Goal: Transaction & Acquisition: Purchase product/service

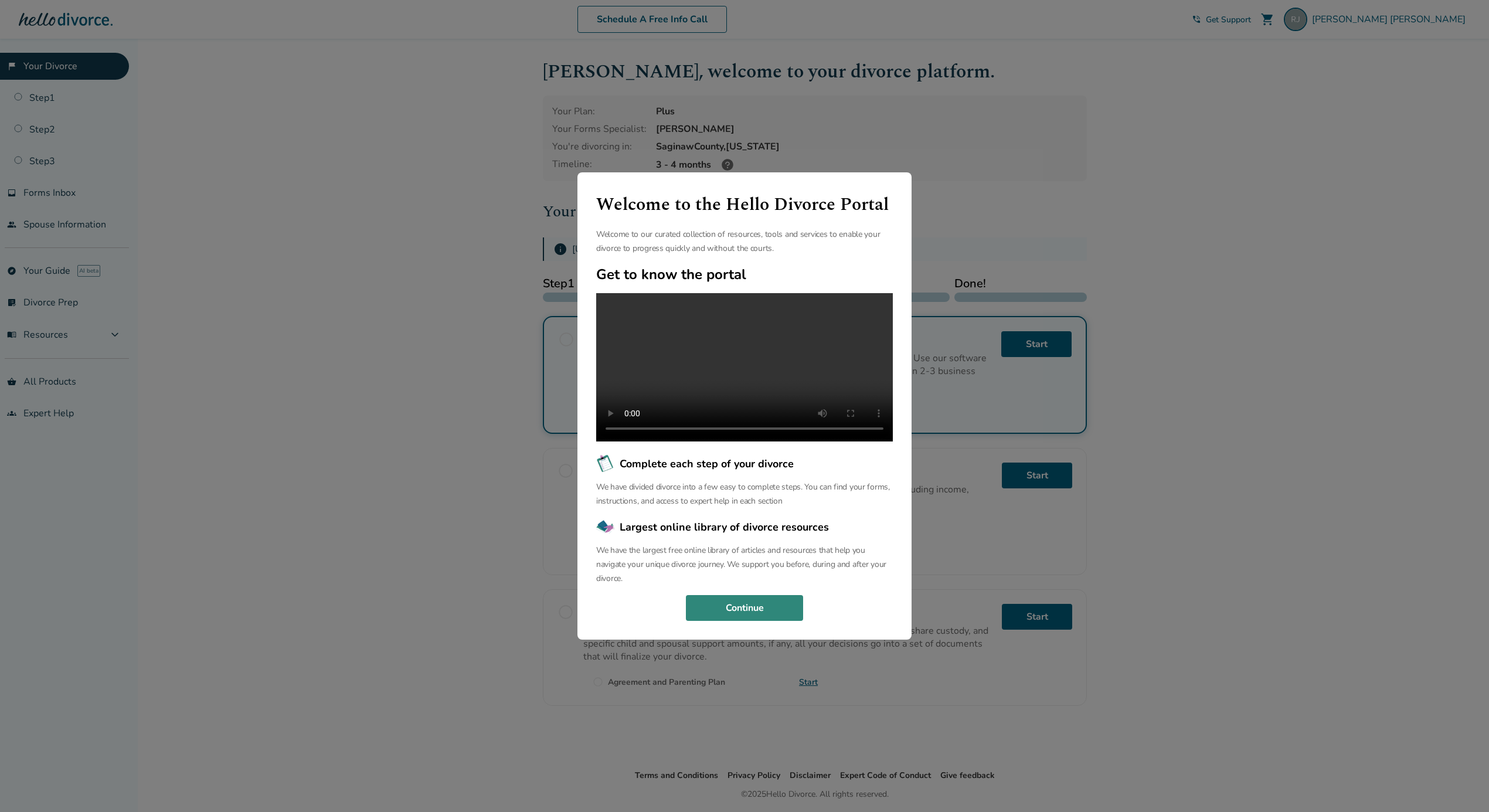
click at [782, 615] on button "Continue" at bounding box center [744, 607] width 117 height 26
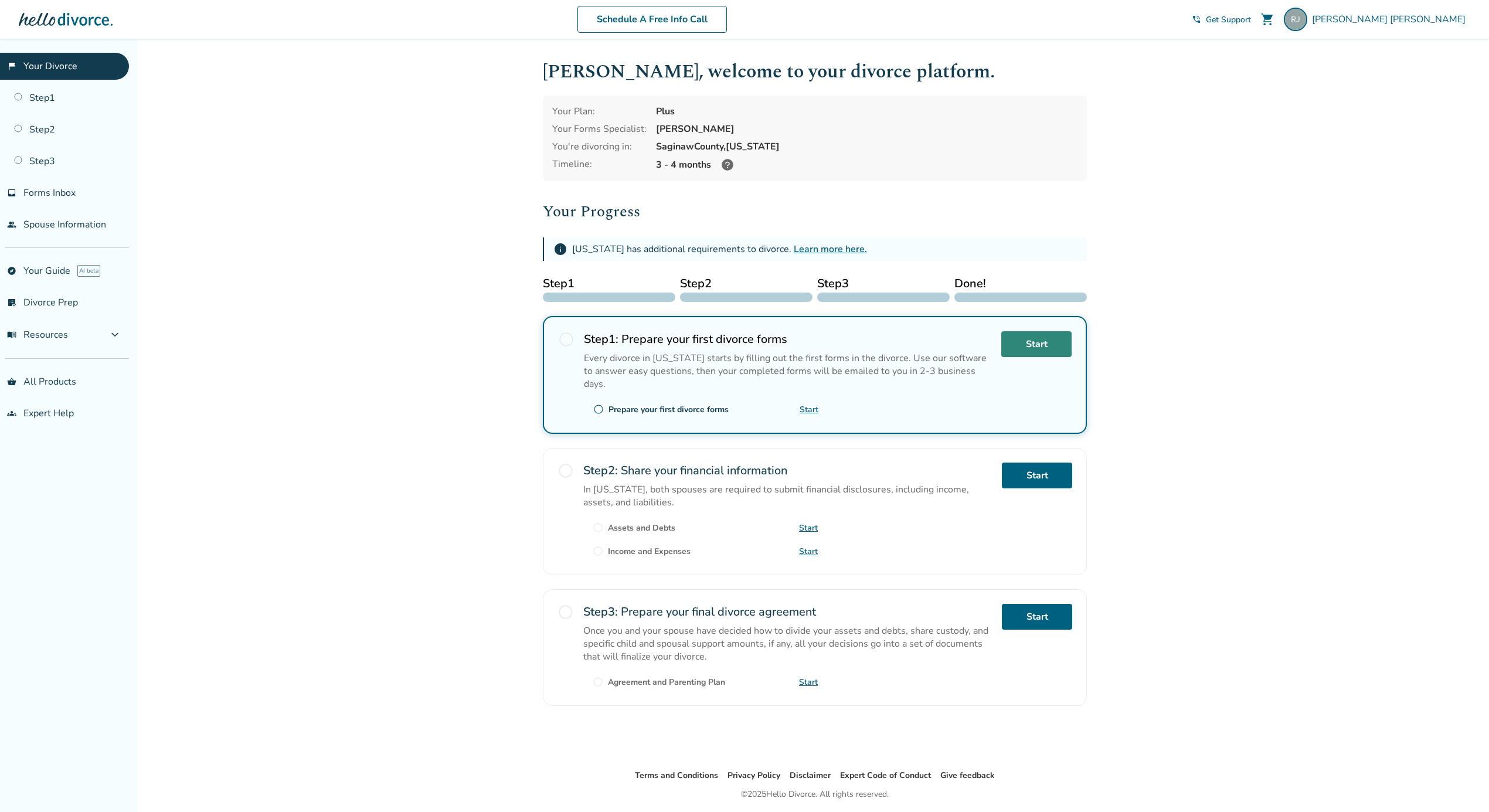
click at [1036, 341] on link "Start" at bounding box center [1037, 344] width 71 height 26
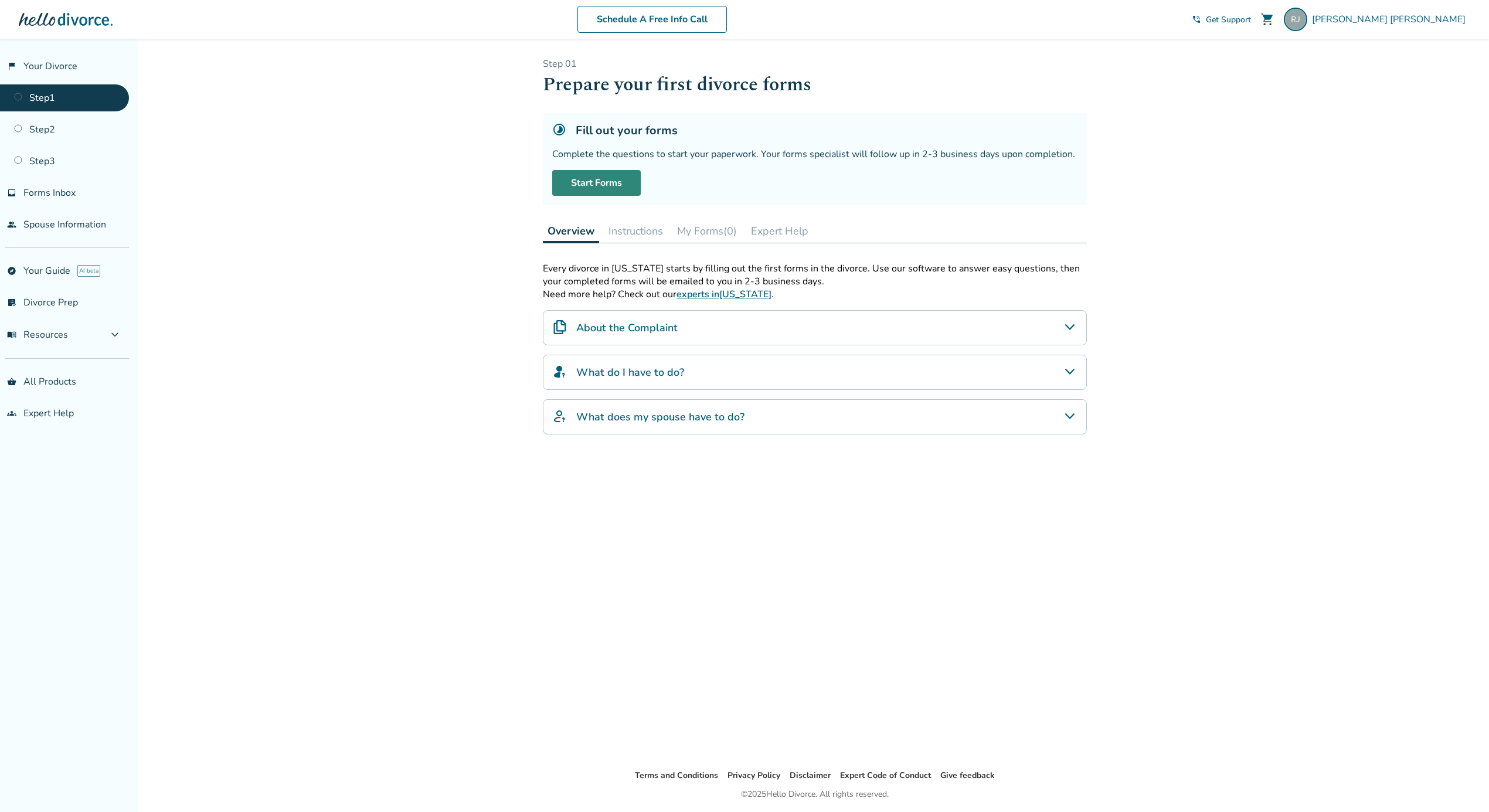
click at [608, 170] on link "Start Forms" at bounding box center [596, 182] width 88 height 26
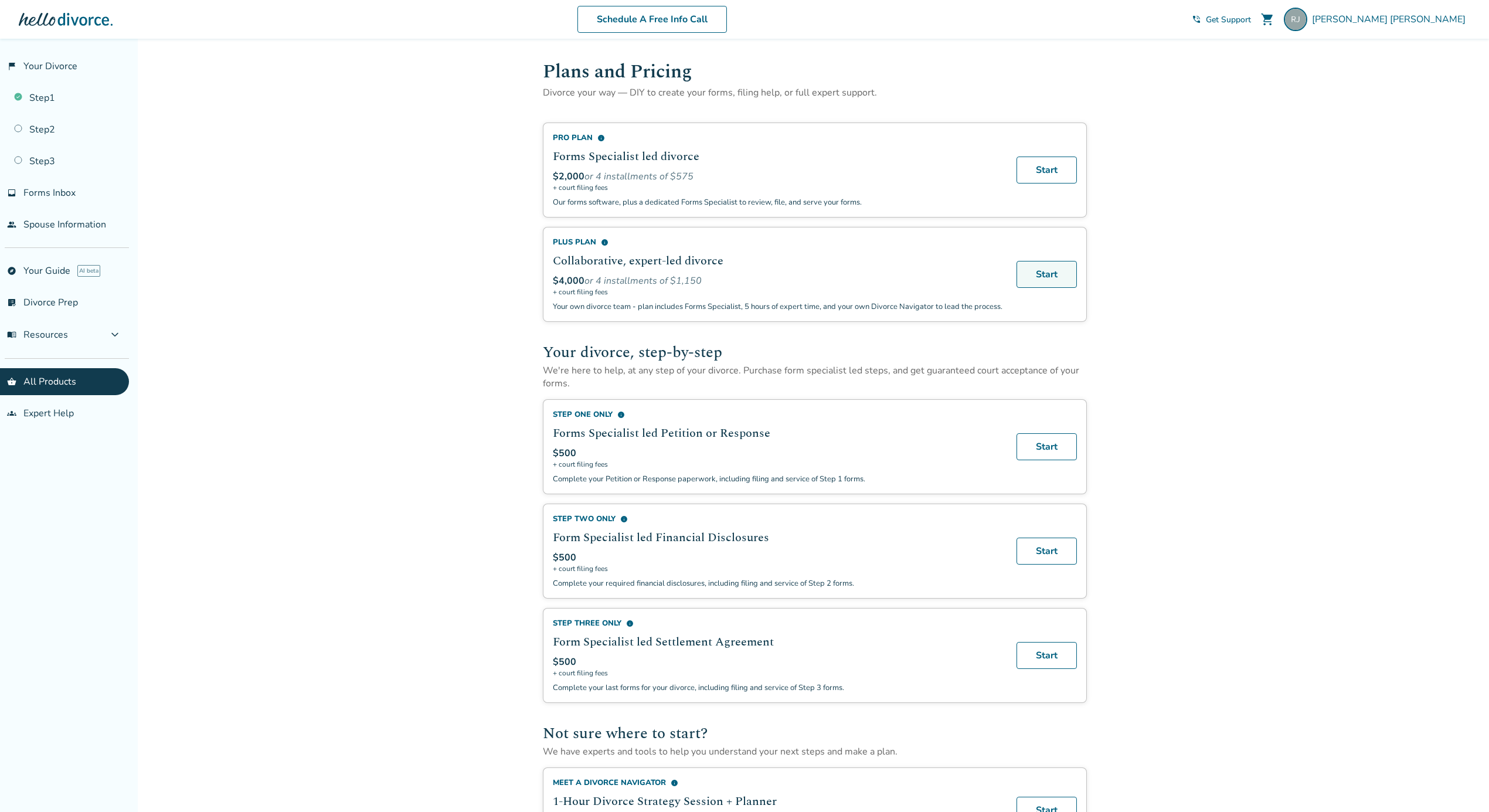
click at [1041, 280] on link "Start" at bounding box center [1047, 274] width 61 height 27
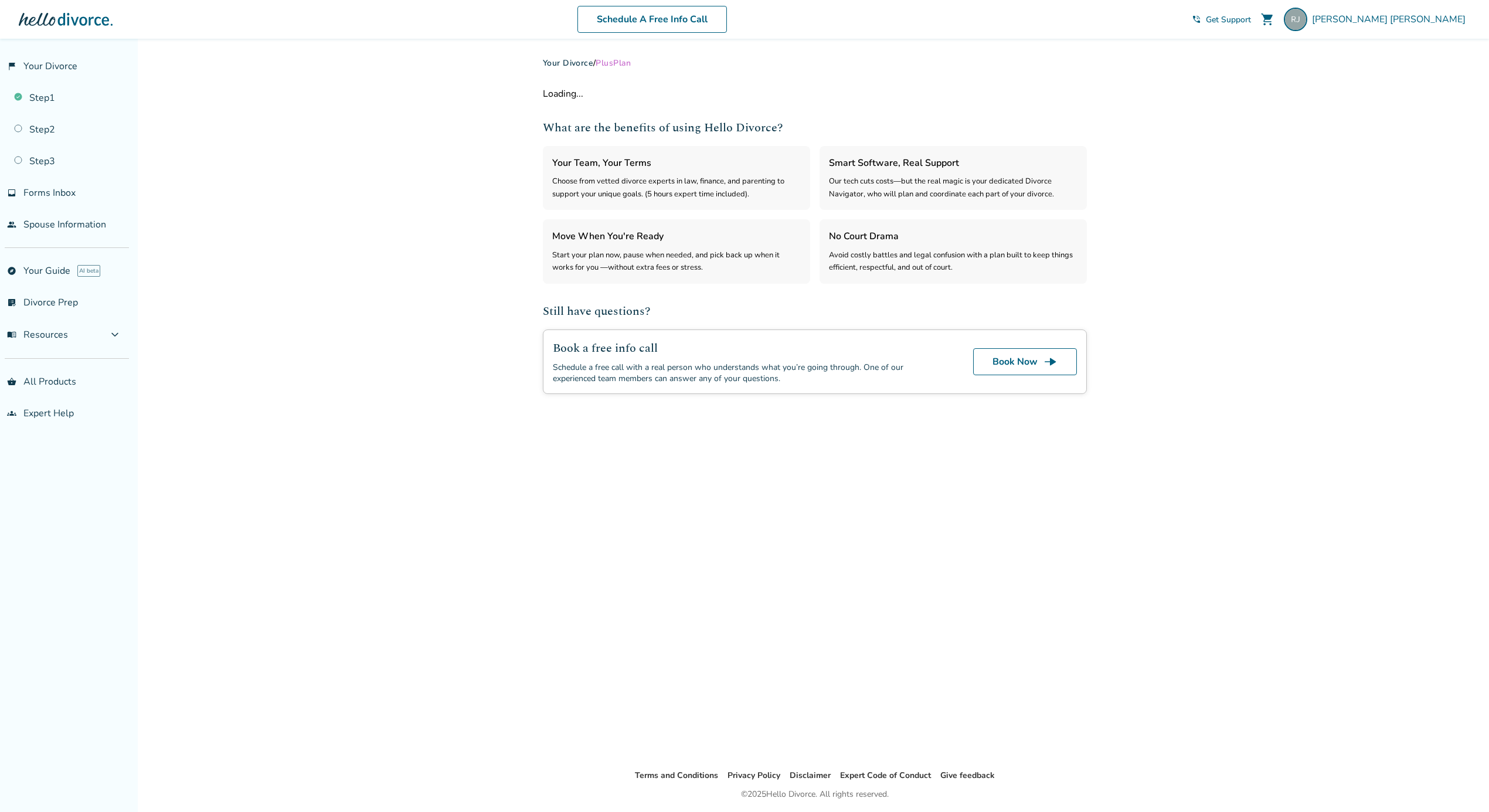
select select "***"
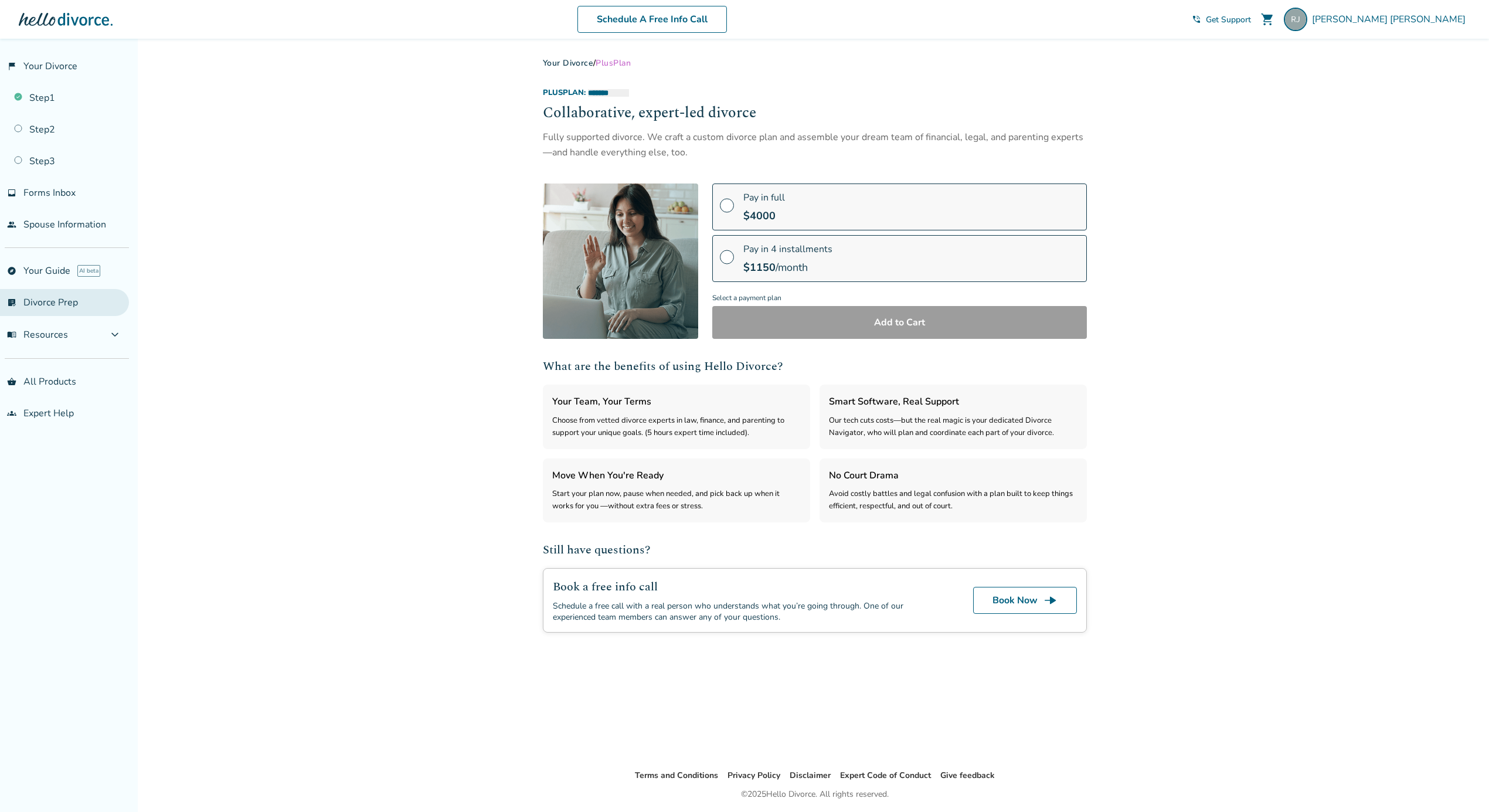
click at [40, 294] on link "list_alt_check Divorce Prep" at bounding box center [64, 302] width 129 height 27
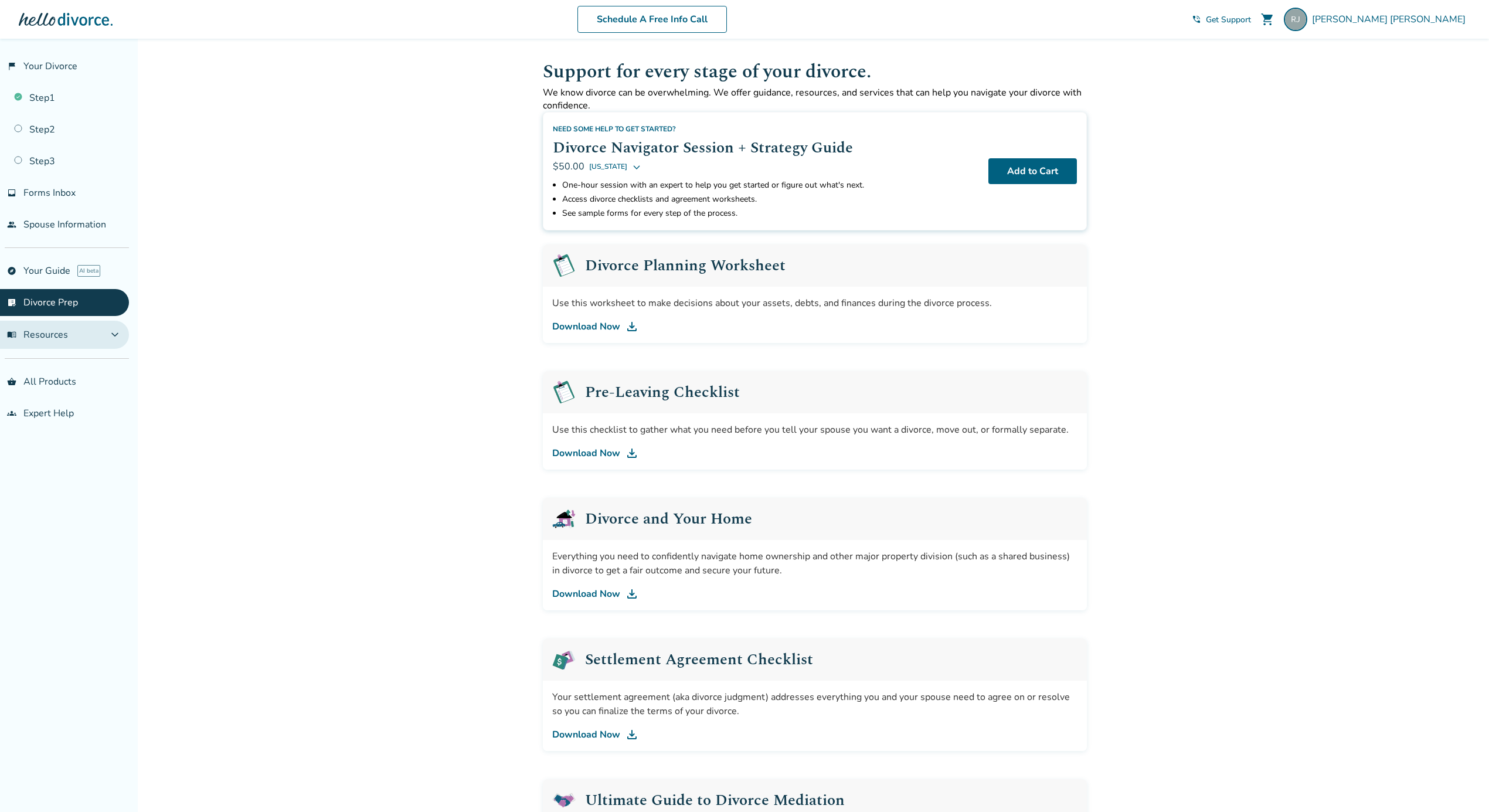
click at [59, 328] on span "menu_book Resources" at bounding box center [38, 334] width 61 height 13
click at [52, 195] on span "Forms Inbox" at bounding box center [49, 193] width 52 height 13
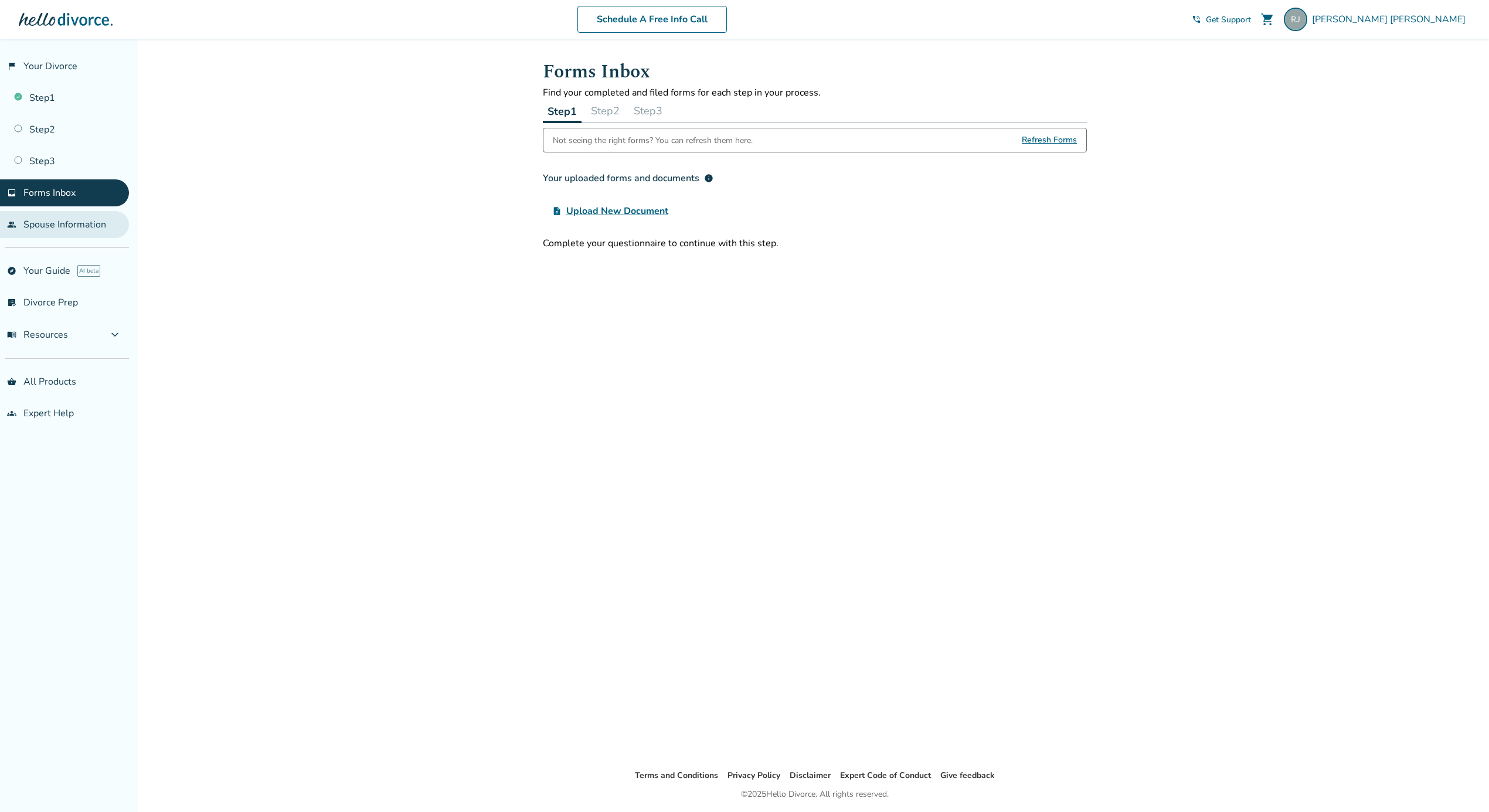
click at [35, 222] on link "people Spouse Information" at bounding box center [64, 224] width 129 height 27
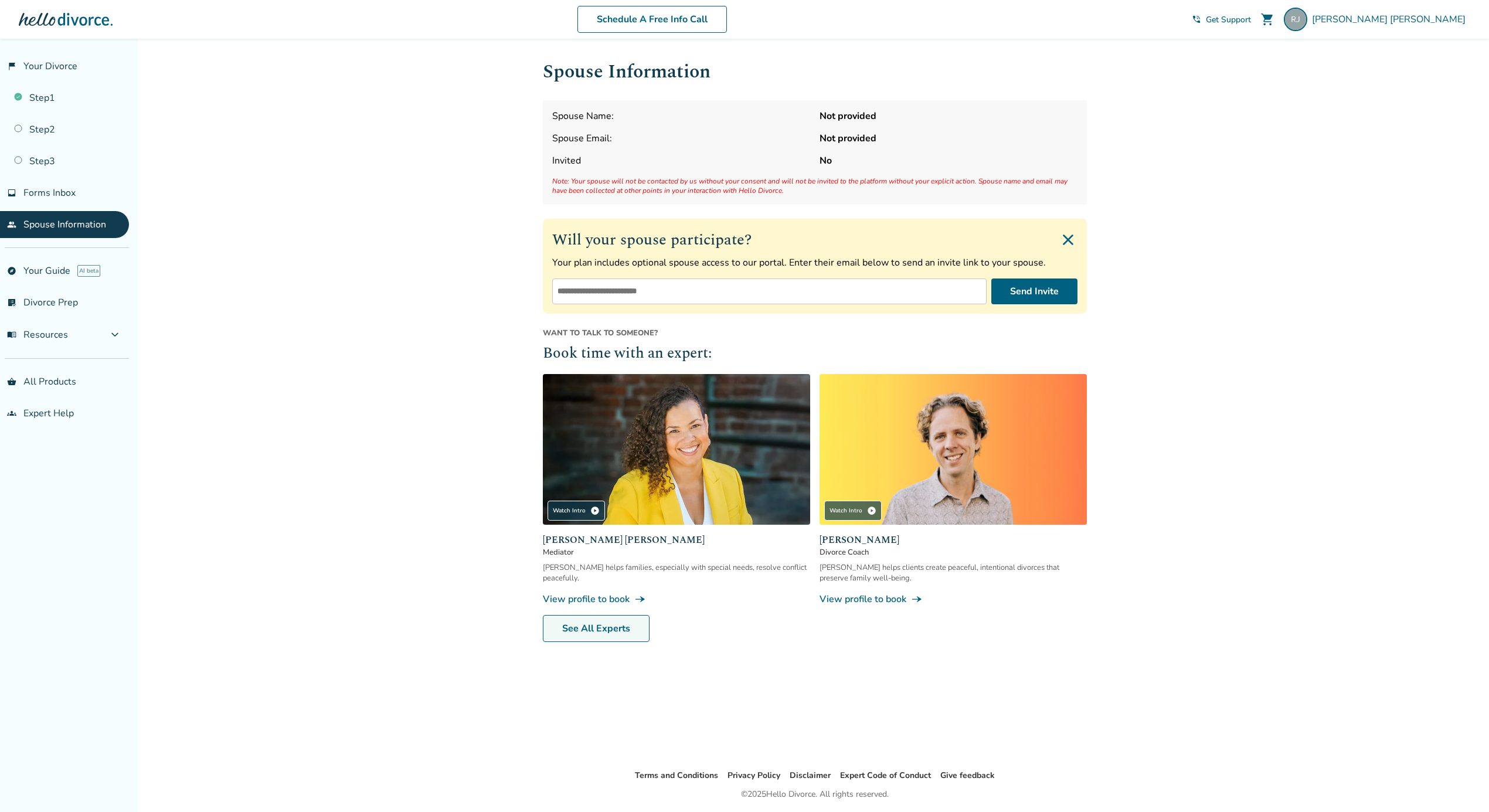
click at [601, 626] on link "See All Experts" at bounding box center [596, 628] width 106 height 27
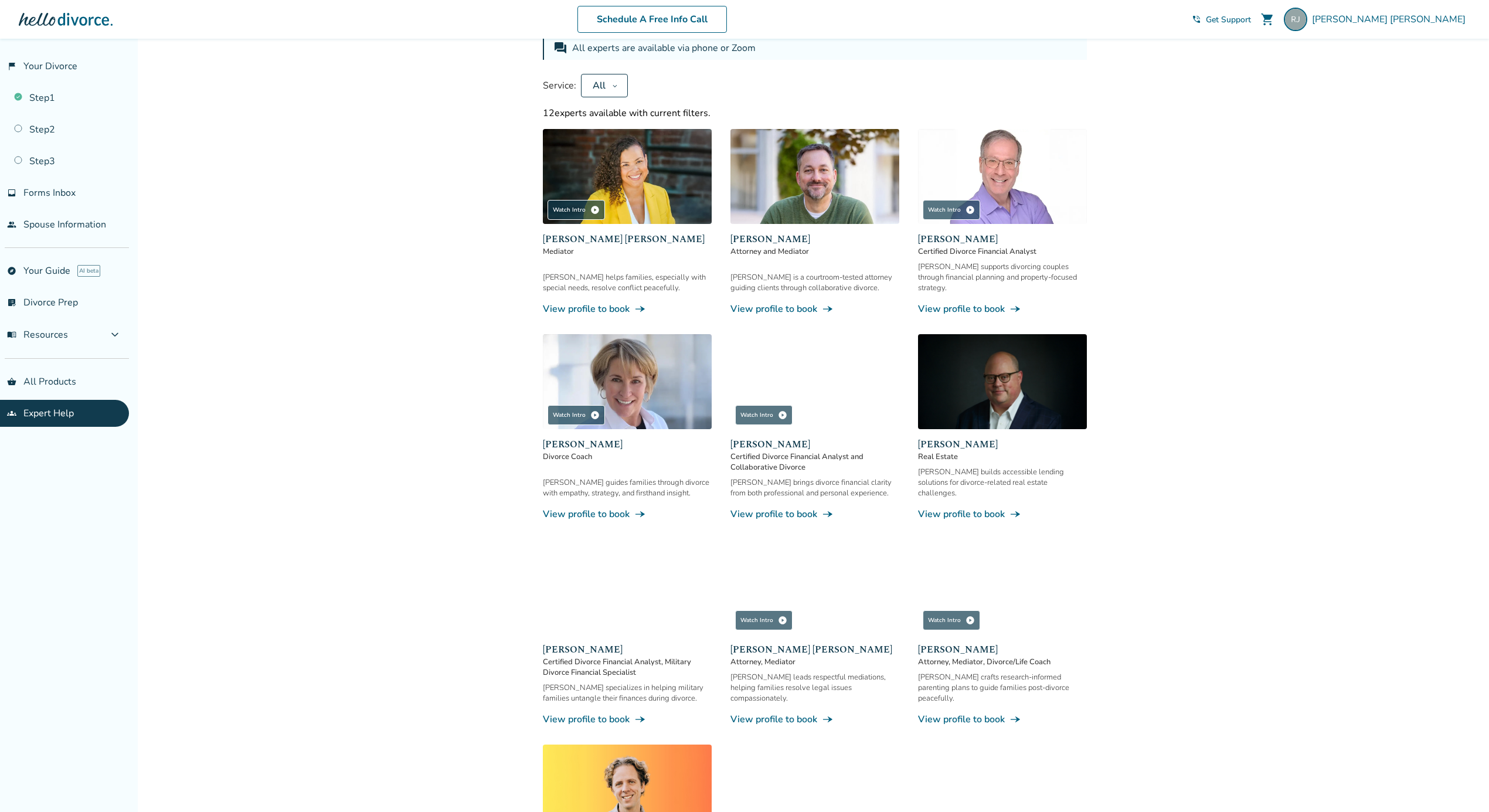
scroll to position [78, 0]
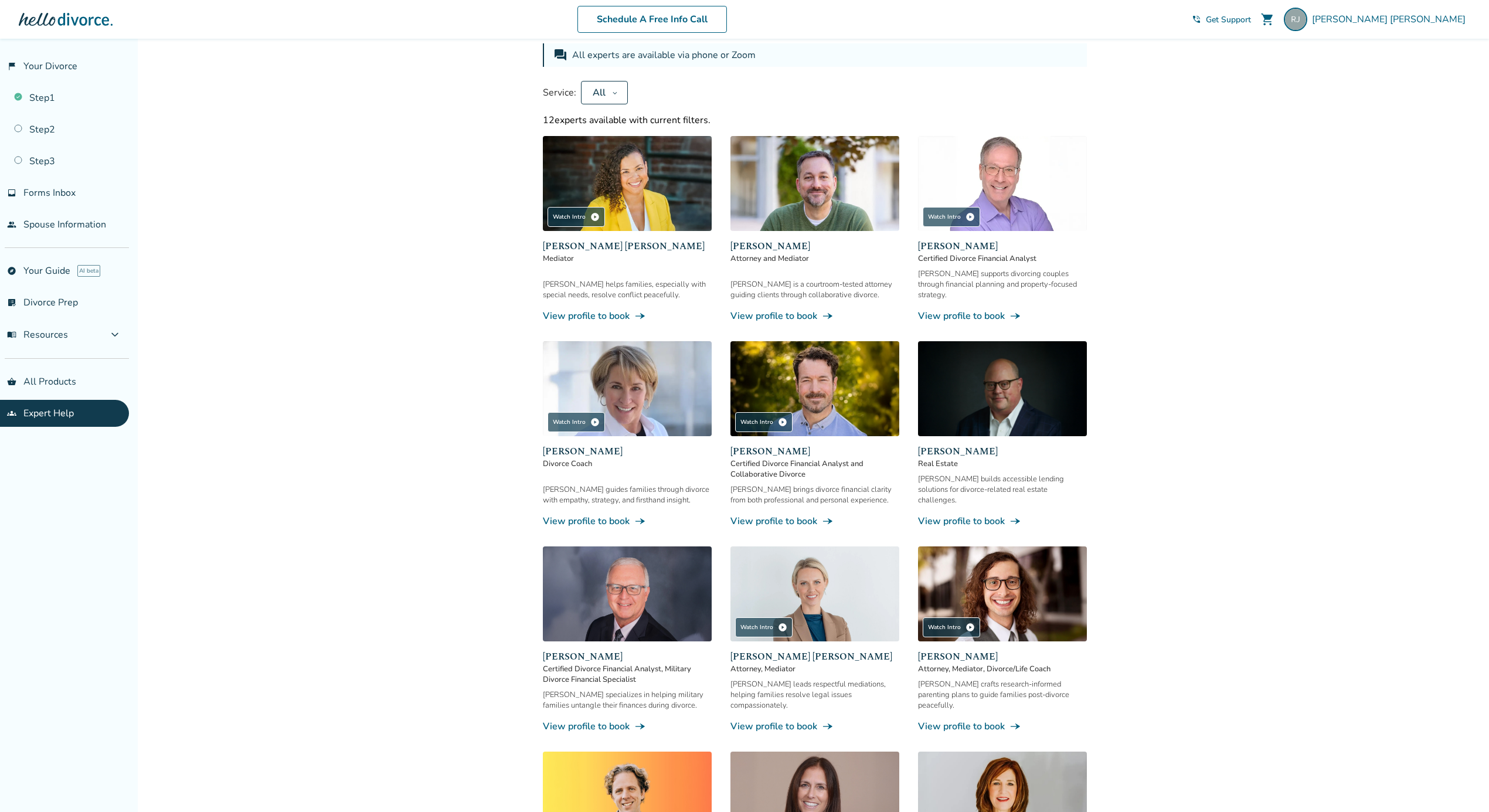
click at [759, 282] on div "[PERSON_NAME] is a courtroom-tested attorney guiding clients through collaborat…" at bounding box center [814, 289] width 169 height 21
click at [772, 309] on link "View profile to book line_end_arrow_notch" at bounding box center [814, 315] width 169 height 13
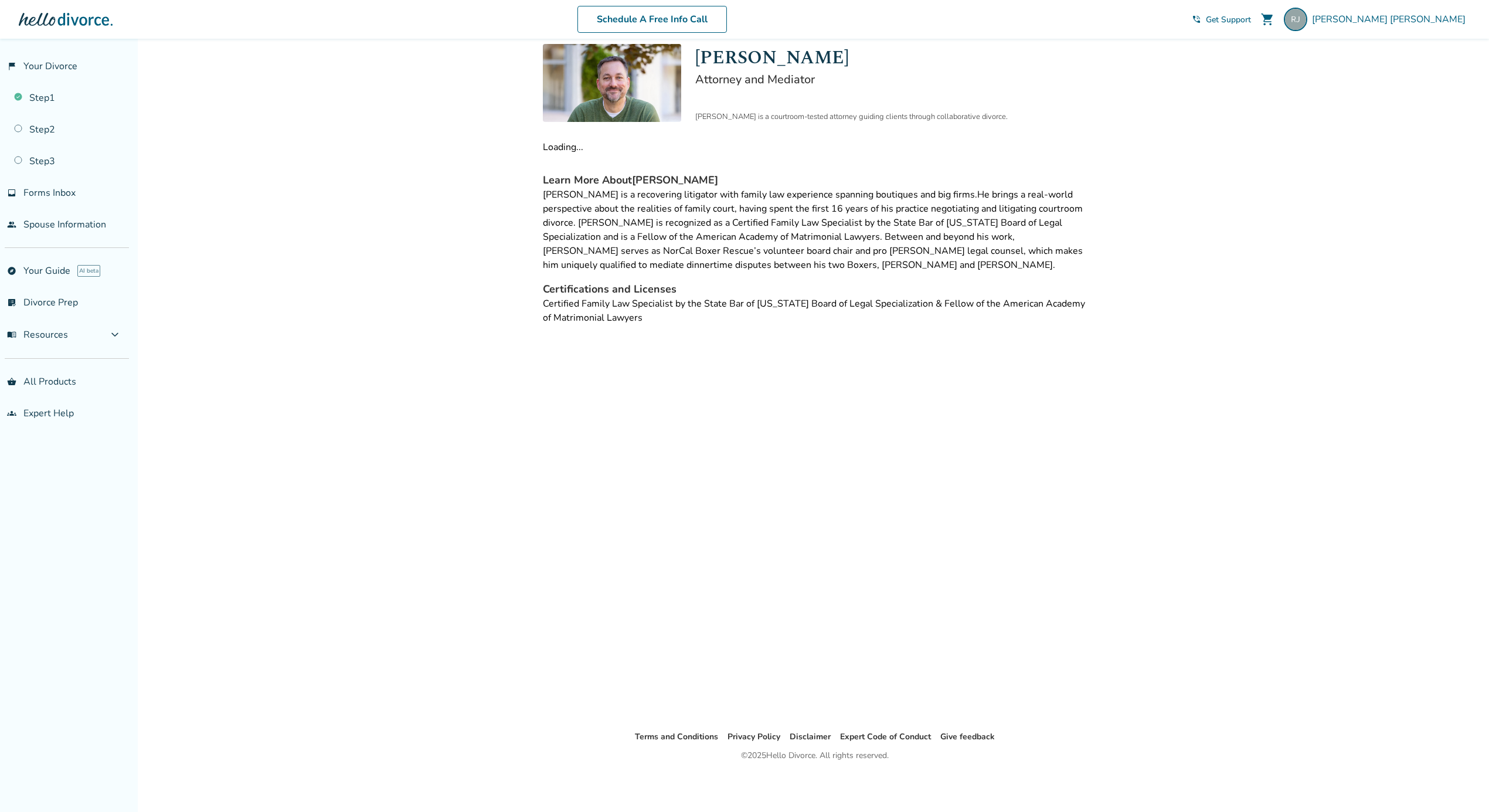
scroll to position [38, 0]
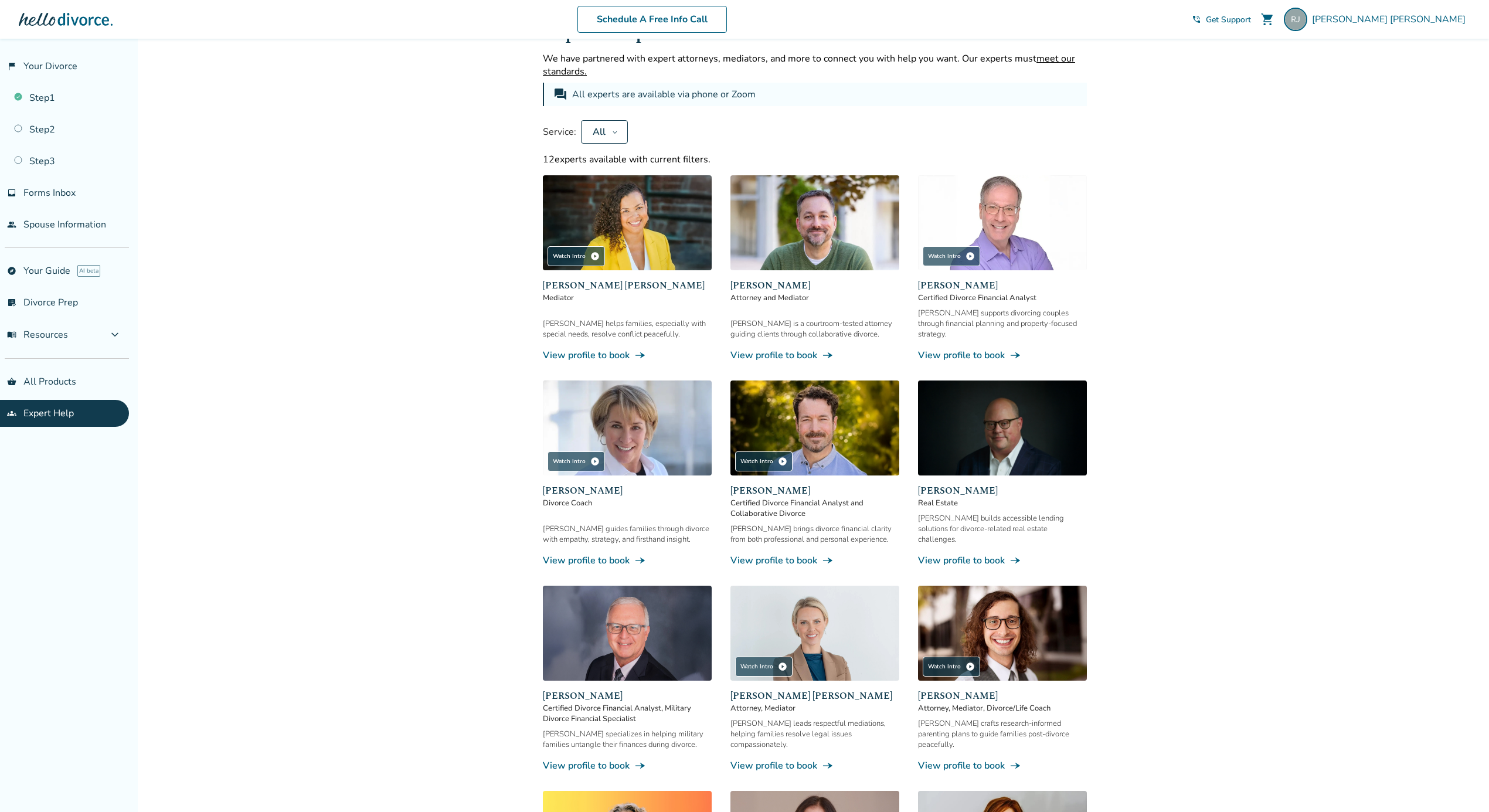
scroll to position [78, 0]
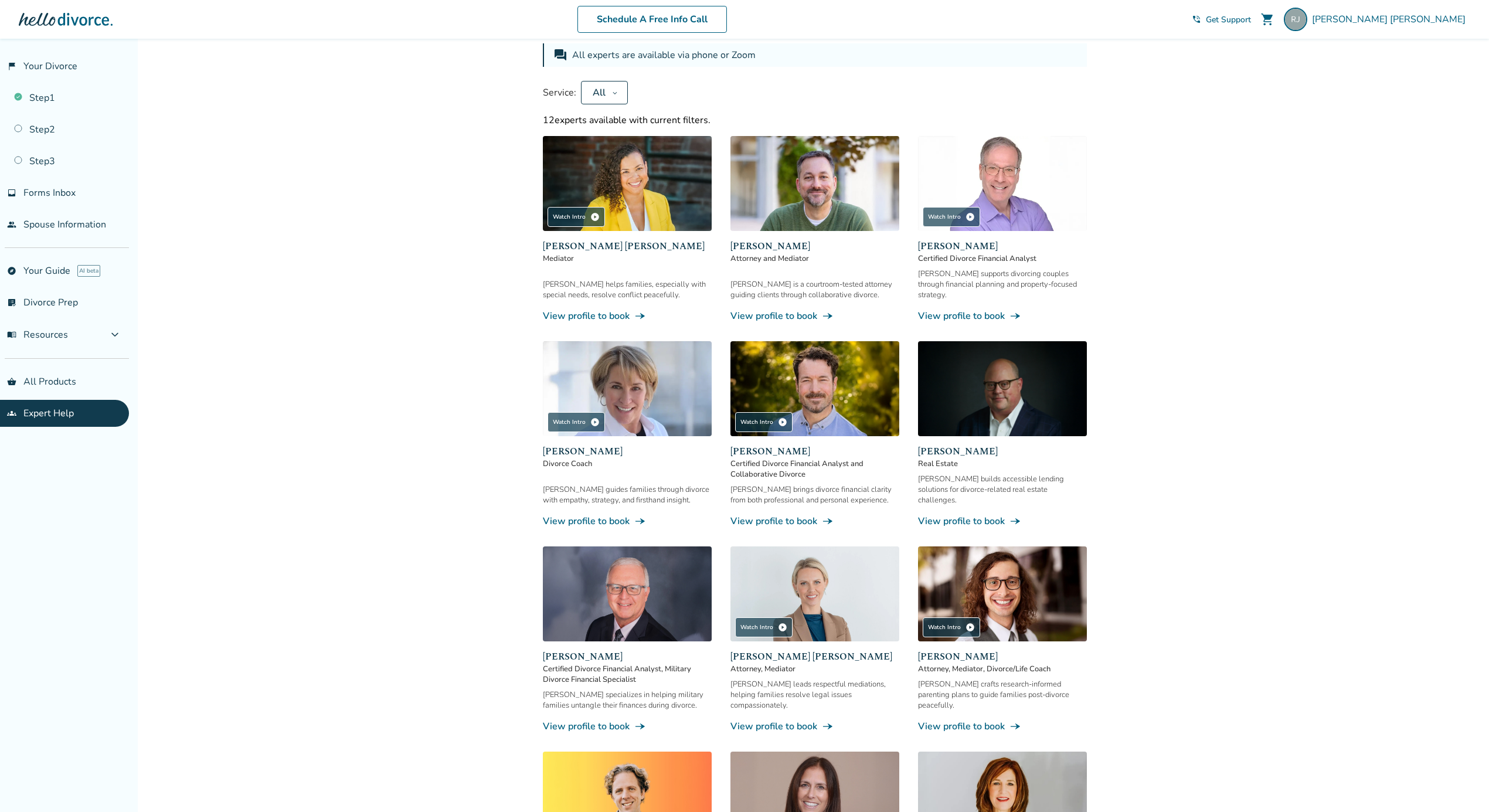
click at [598, 88] on div "All" at bounding box center [599, 92] width 16 height 13
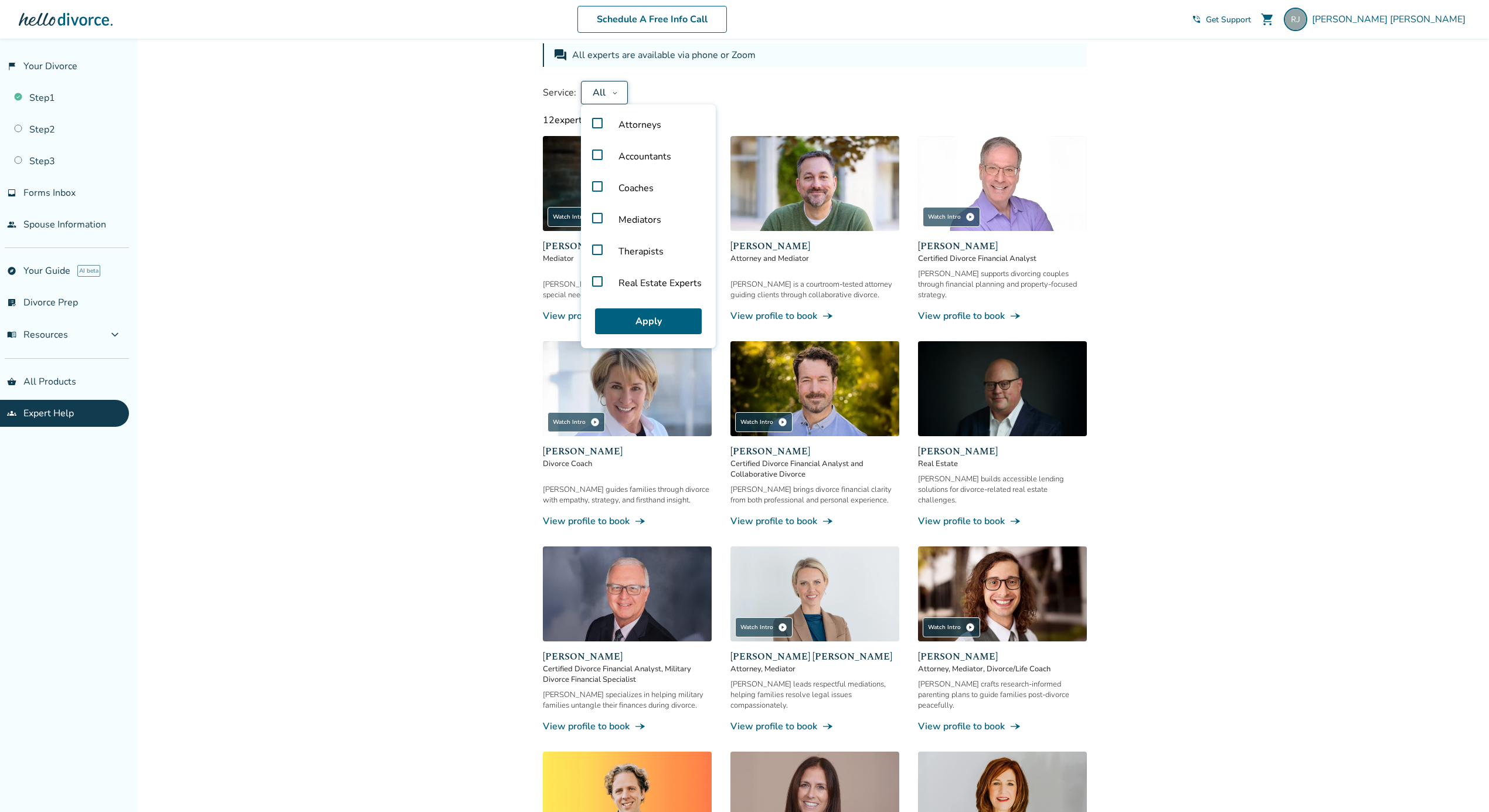
click at [593, 117] on label "Attorneys" at bounding box center [648, 124] width 125 height 31
click at [655, 313] on button "Apply" at bounding box center [648, 321] width 106 height 26
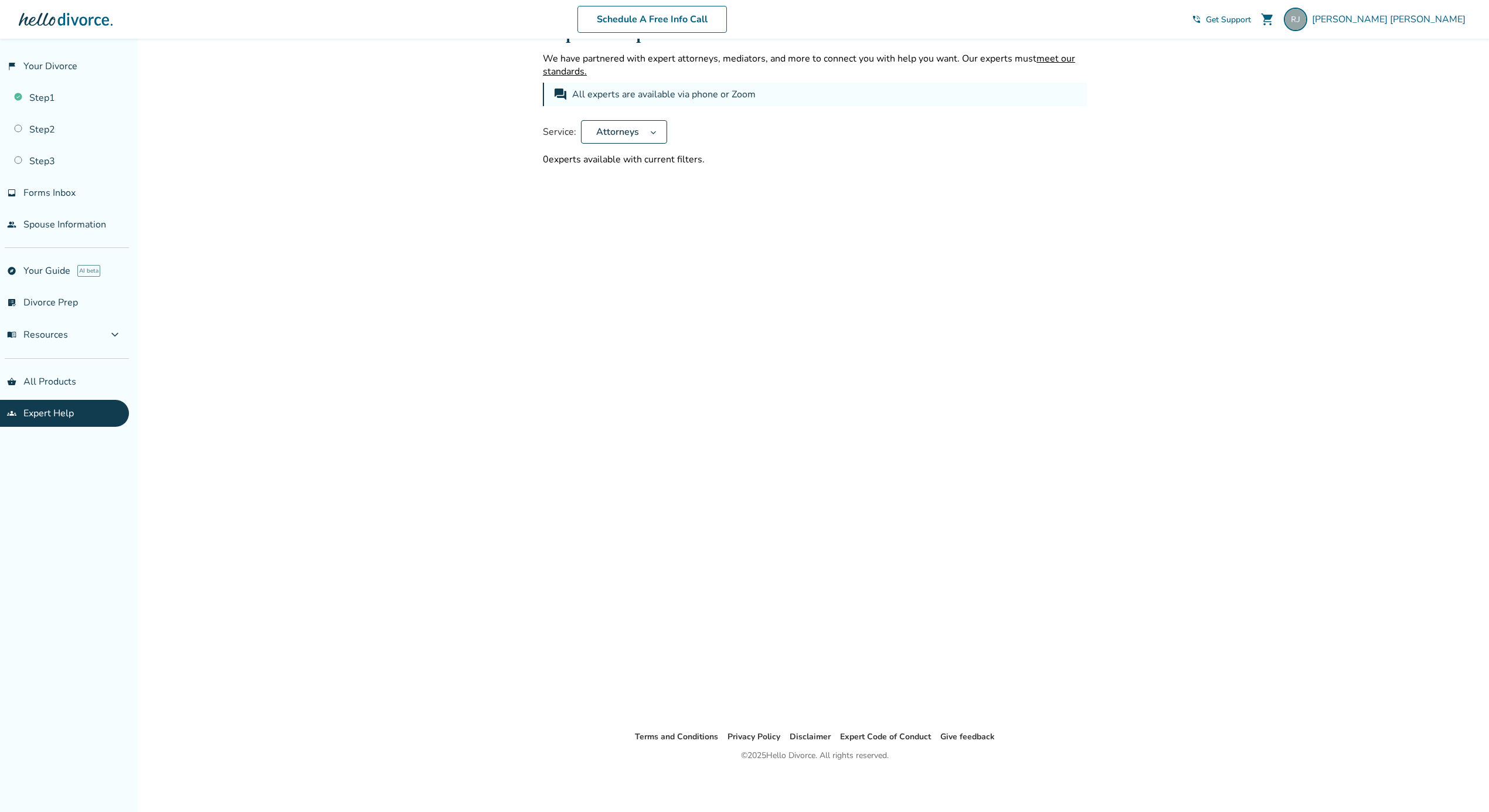
scroll to position [38, 0]
click at [622, 127] on span "Attorneys" at bounding box center [618, 131] width 52 height 13
click at [592, 154] on label "Attorneys" at bounding box center [648, 163] width 125 height 31
click at [621, 352] on button "Apply" at bounding box center [648, 360] width 106 height 26
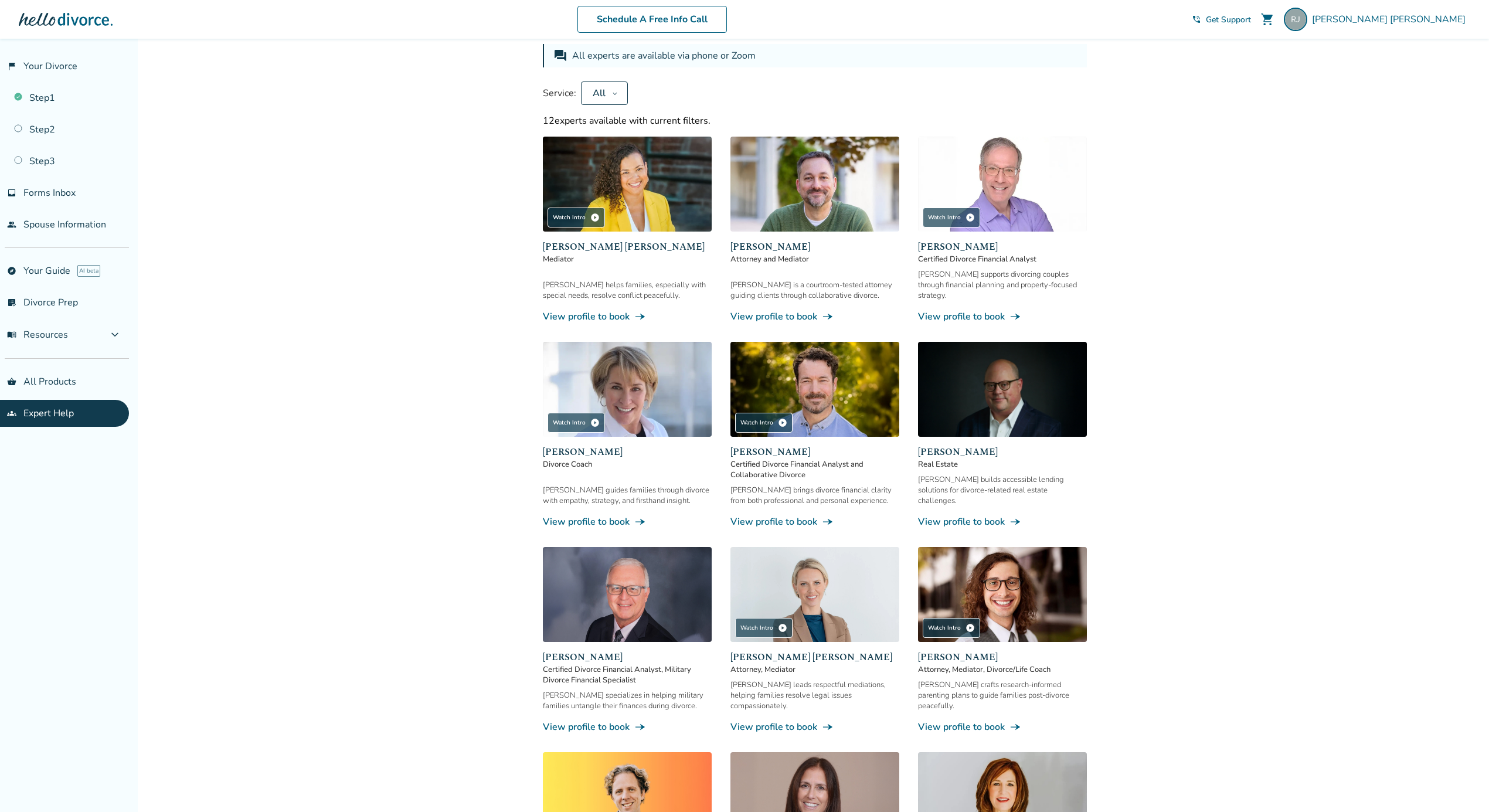
scroll to position [42, 0]
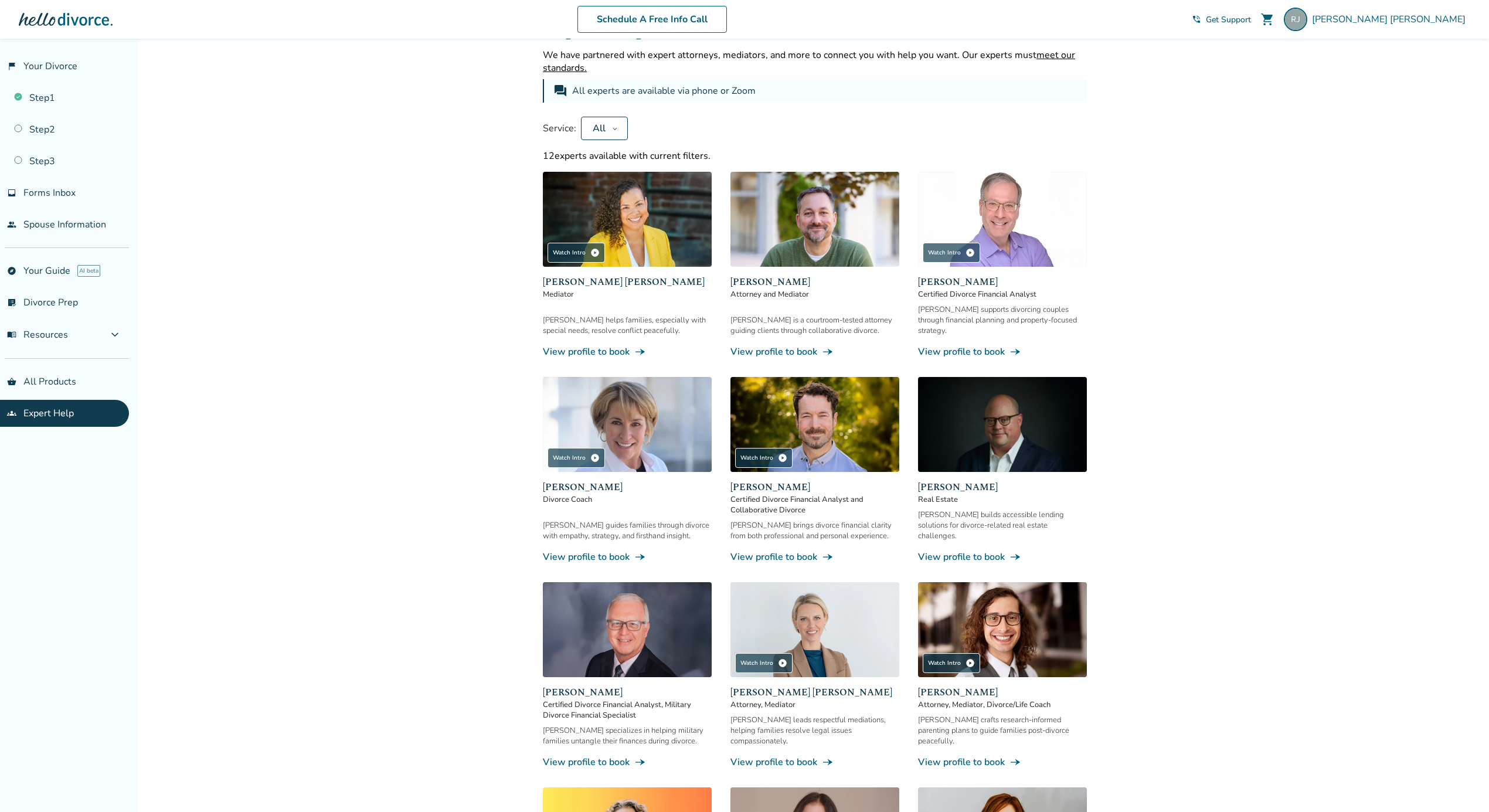
click at [938, 465] on div "[PERSON_NAME] Real Estate [PERSON_NAME] builds accessible lending solutions for…" at bounding box center [1002, 470] width 169 height 187
click at [943, 550] on link "View profile to book line_end_arrow_notch" at bounding box center [1002, 557] width 169 height 13
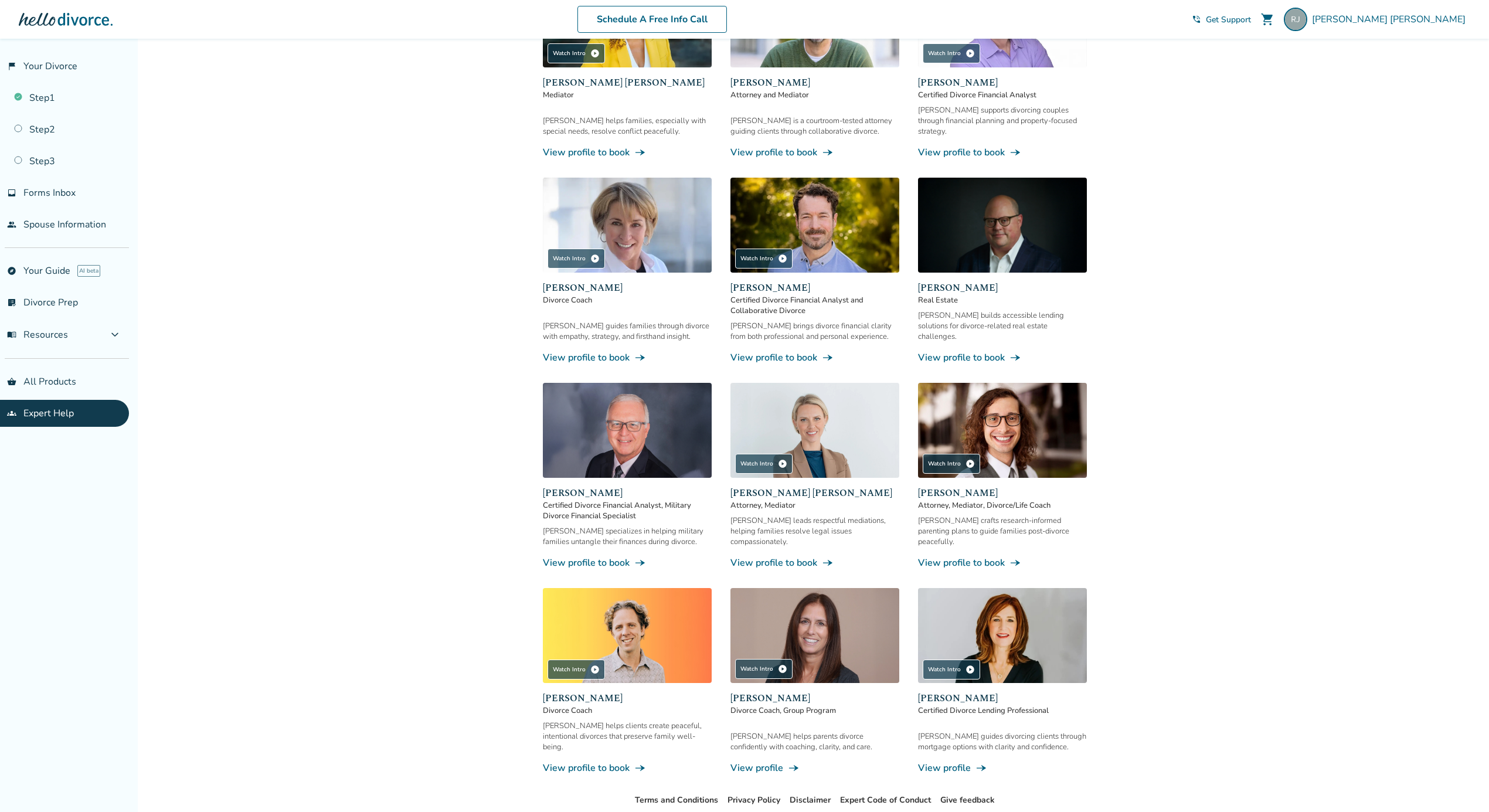
scroll to position [277, 0]
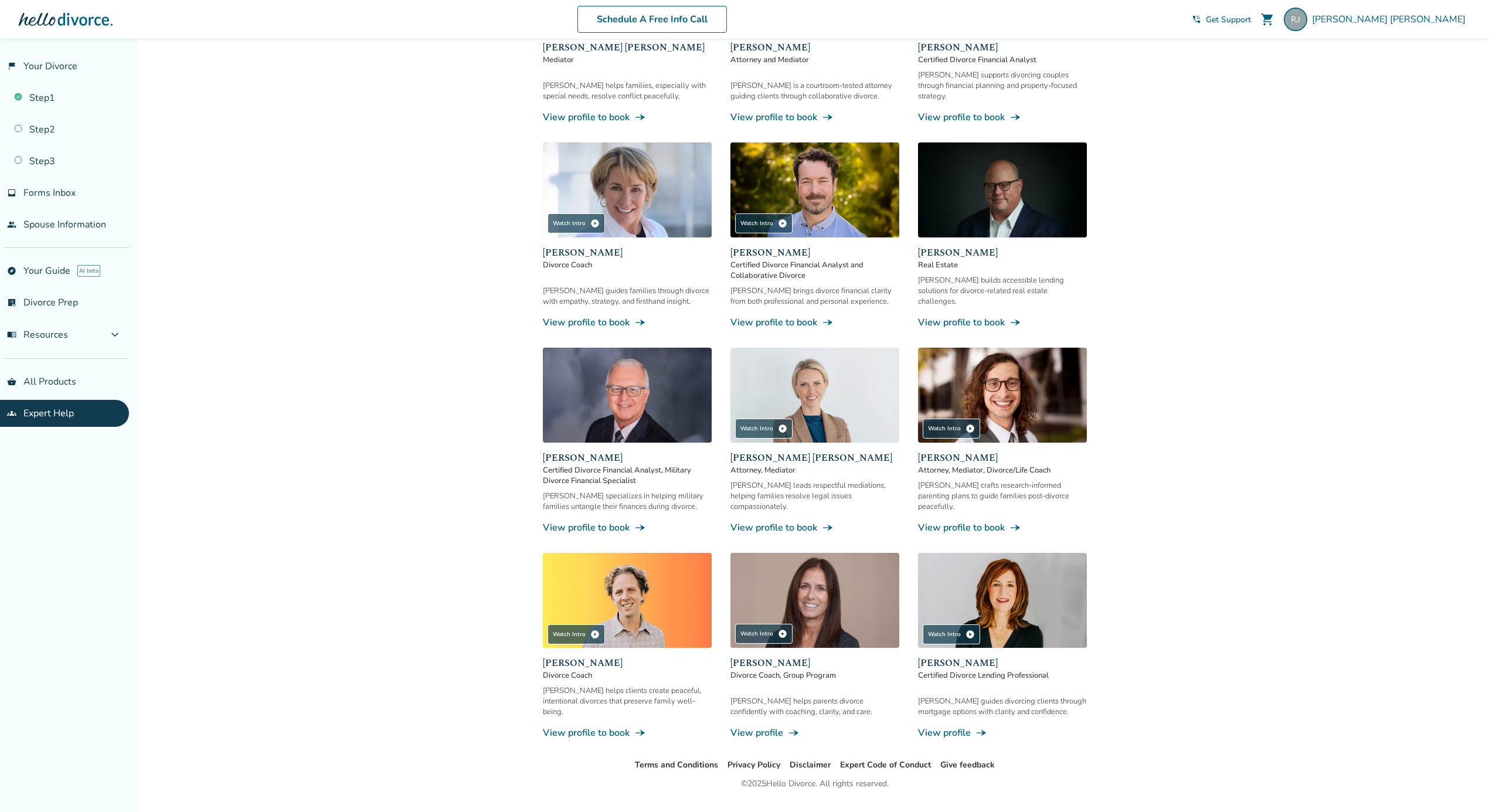
click at [759, 521] on link "View profile to book line_end_arrow_notch" at bounding box center [814, 527] width 169 height 13
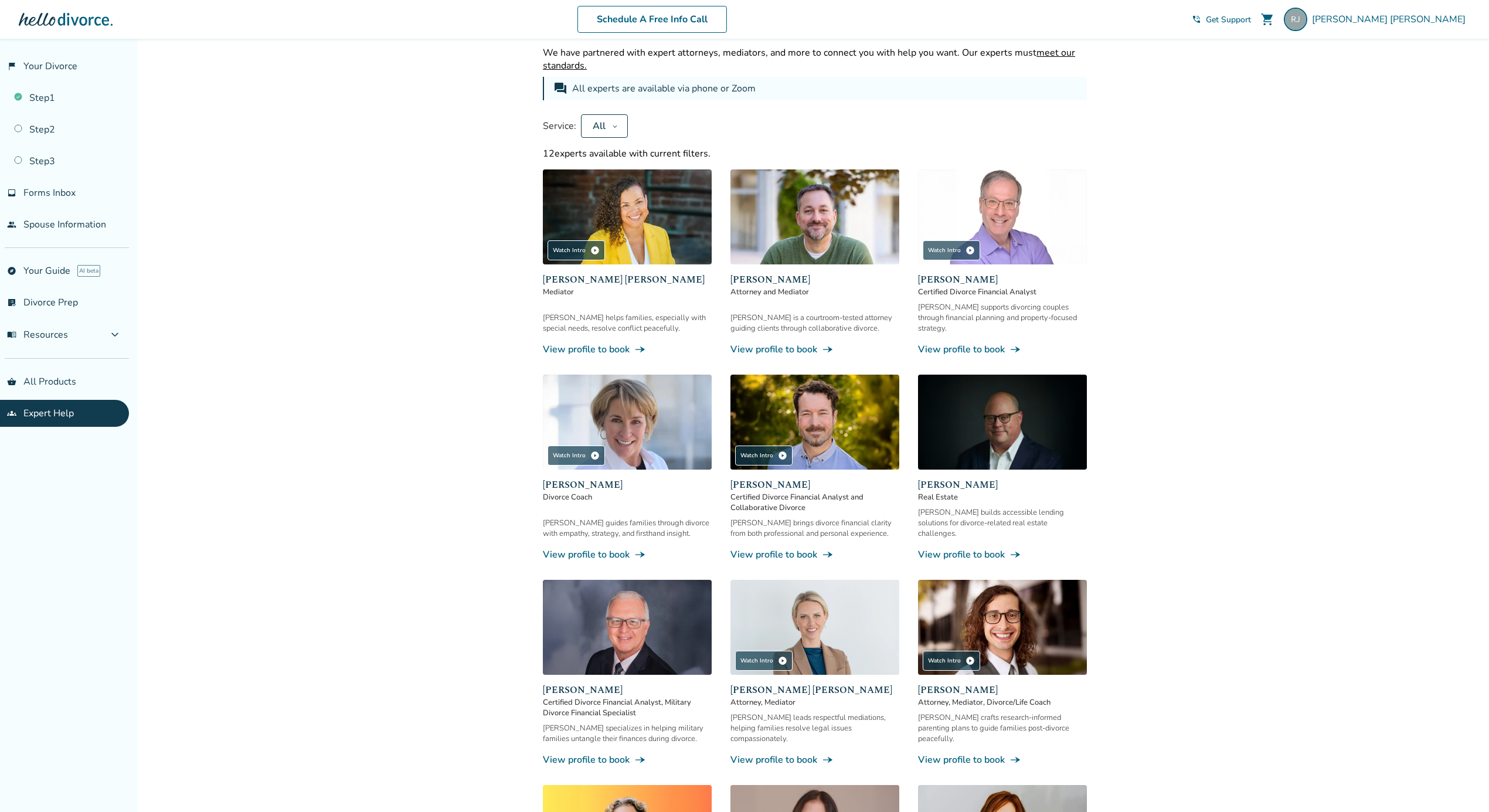
scroll to position [42, 0]
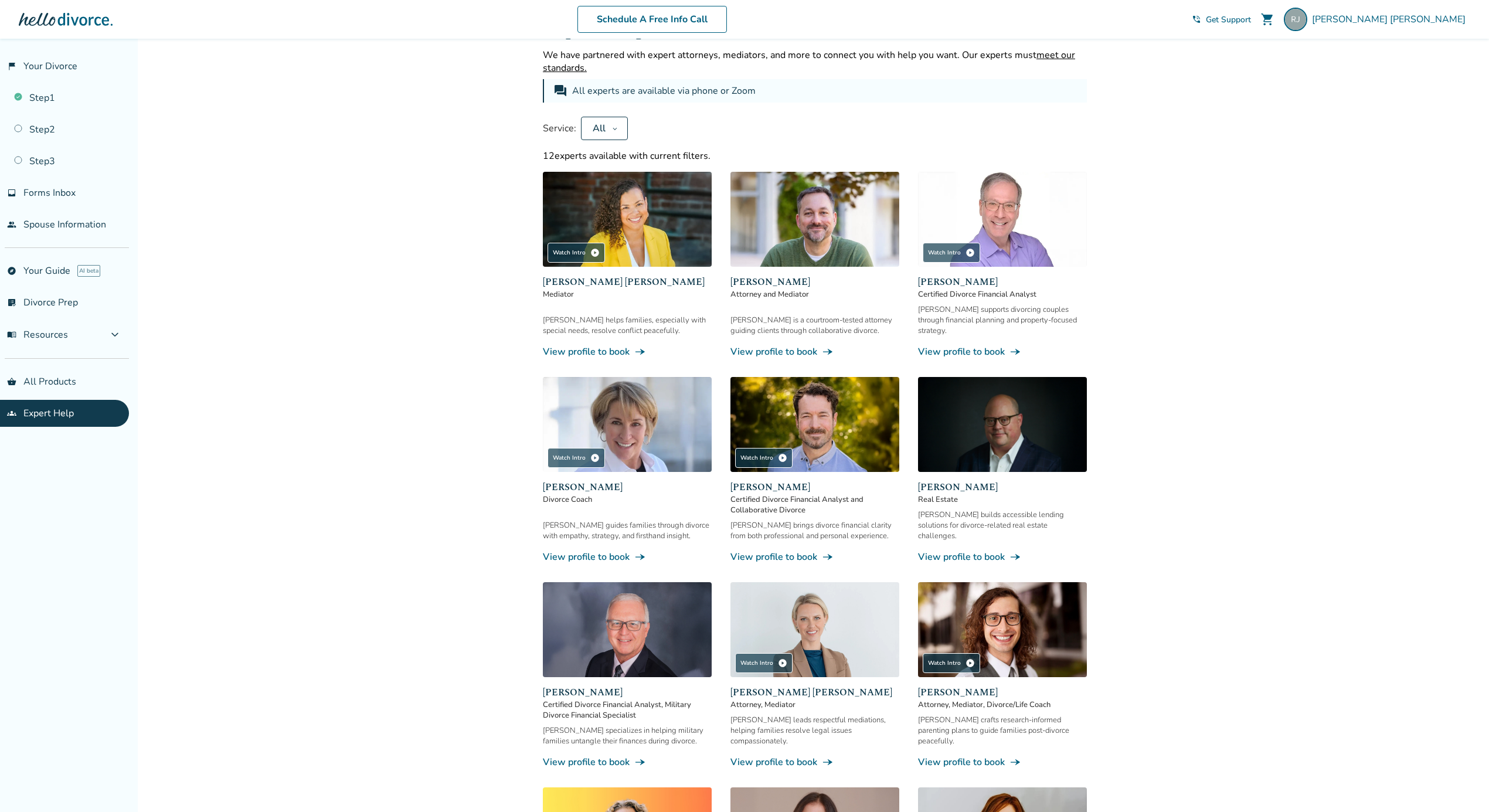
click at [777, 550] on link "View profile to book line_end_arrow_notch" at bounding box center [814, 557] width 169 height 13
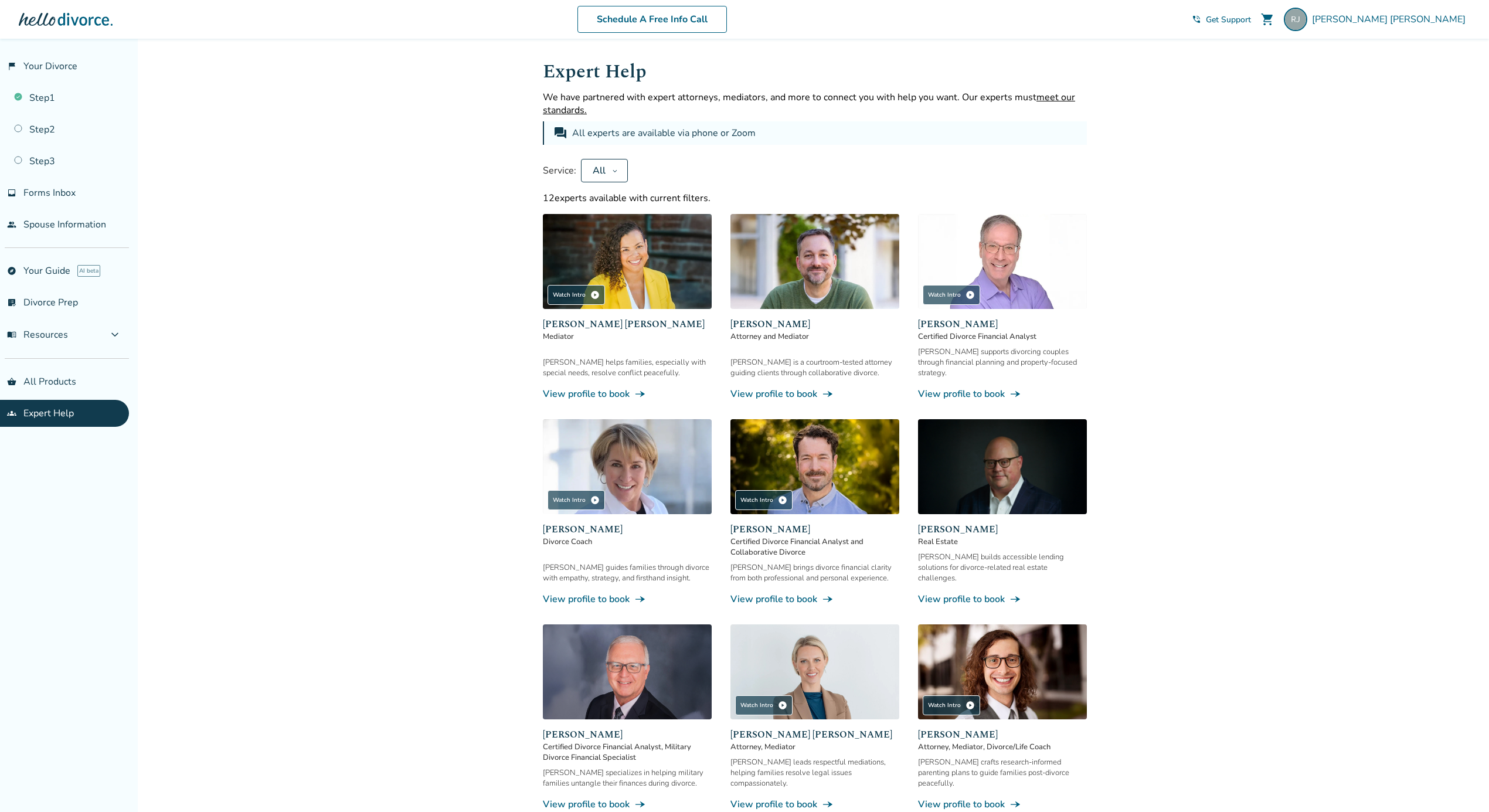
click at [771, 388] on link "View profile to book line_end_arrow_notch" at bounding box center [814, 394] width 169 height 13
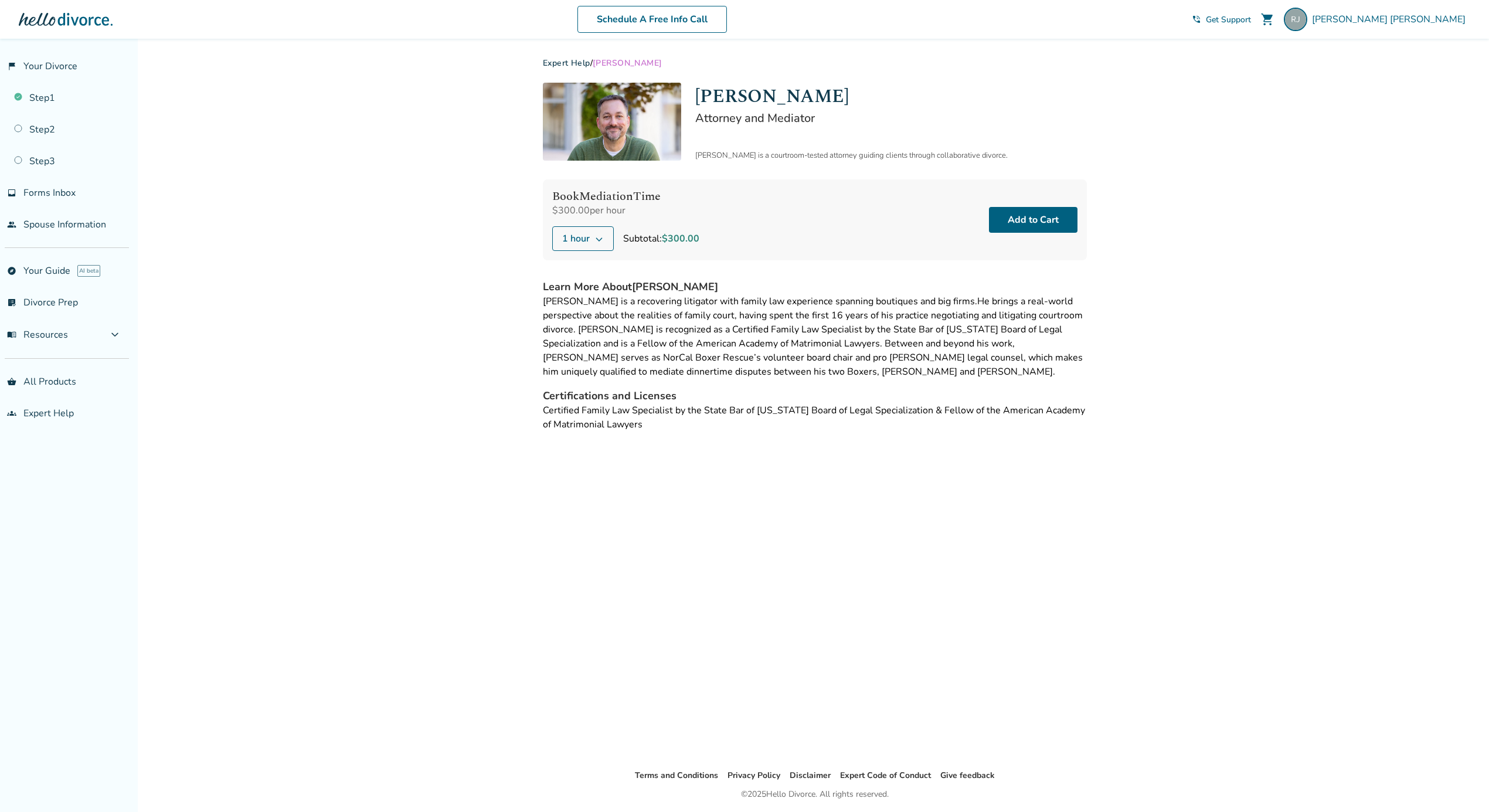
click at [579, 230] on button "1 hour" at bounding box center [583, 239] width 62 height 25
click at [442, 206] on div "Added to cart Expert Help / [PERSON_NAME] [PERSON_NAME] Attorney and Mediator […" at bounding box center [744, 444] width 1489 height 812
click at [1031, 217] on button "Add to Cart" at bounding box center [1033, 220] width 88 height 26
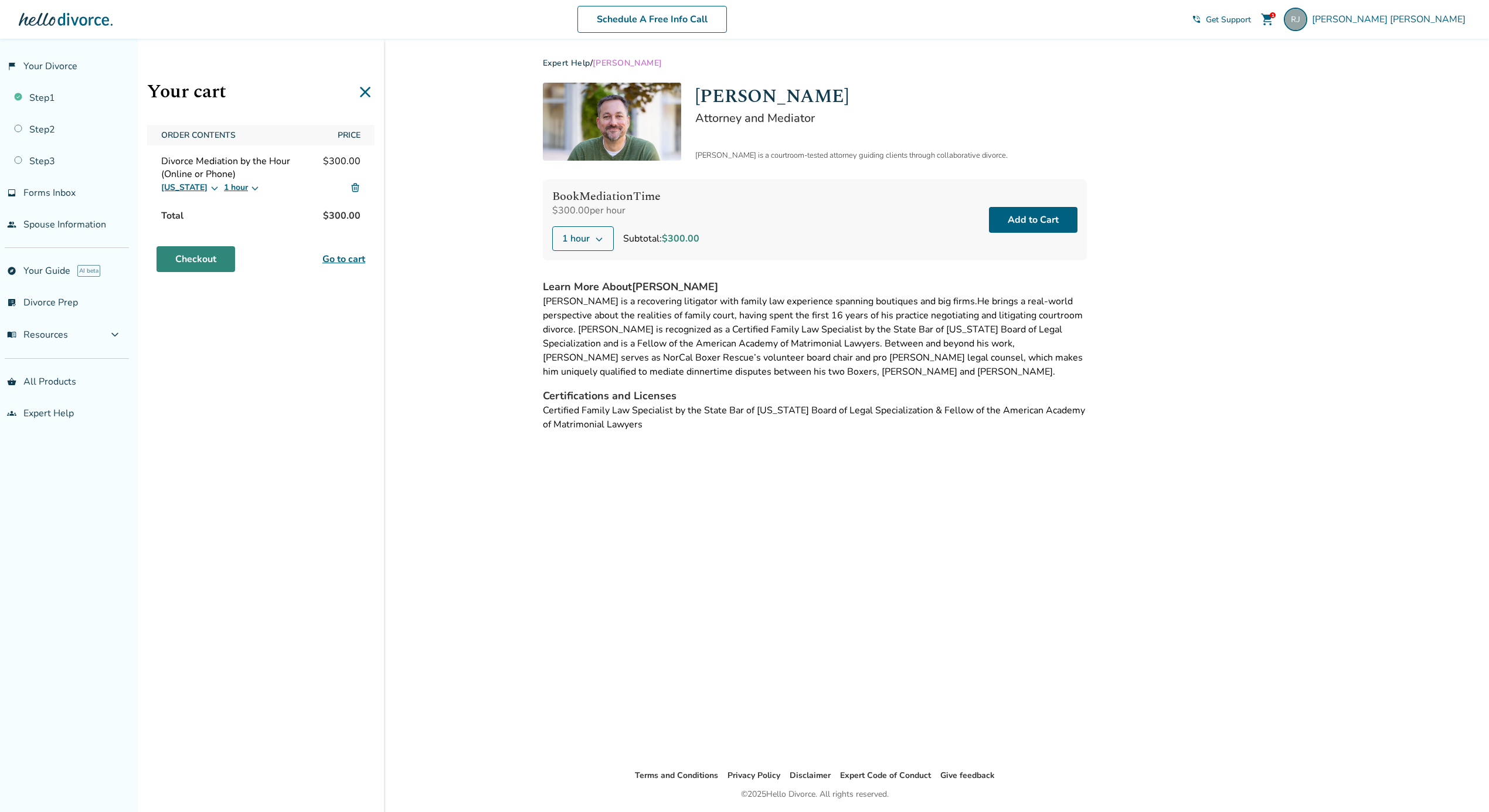
click at [206, 263] on link "Checkout" at bounding box center [196, 259] width 79 height 26
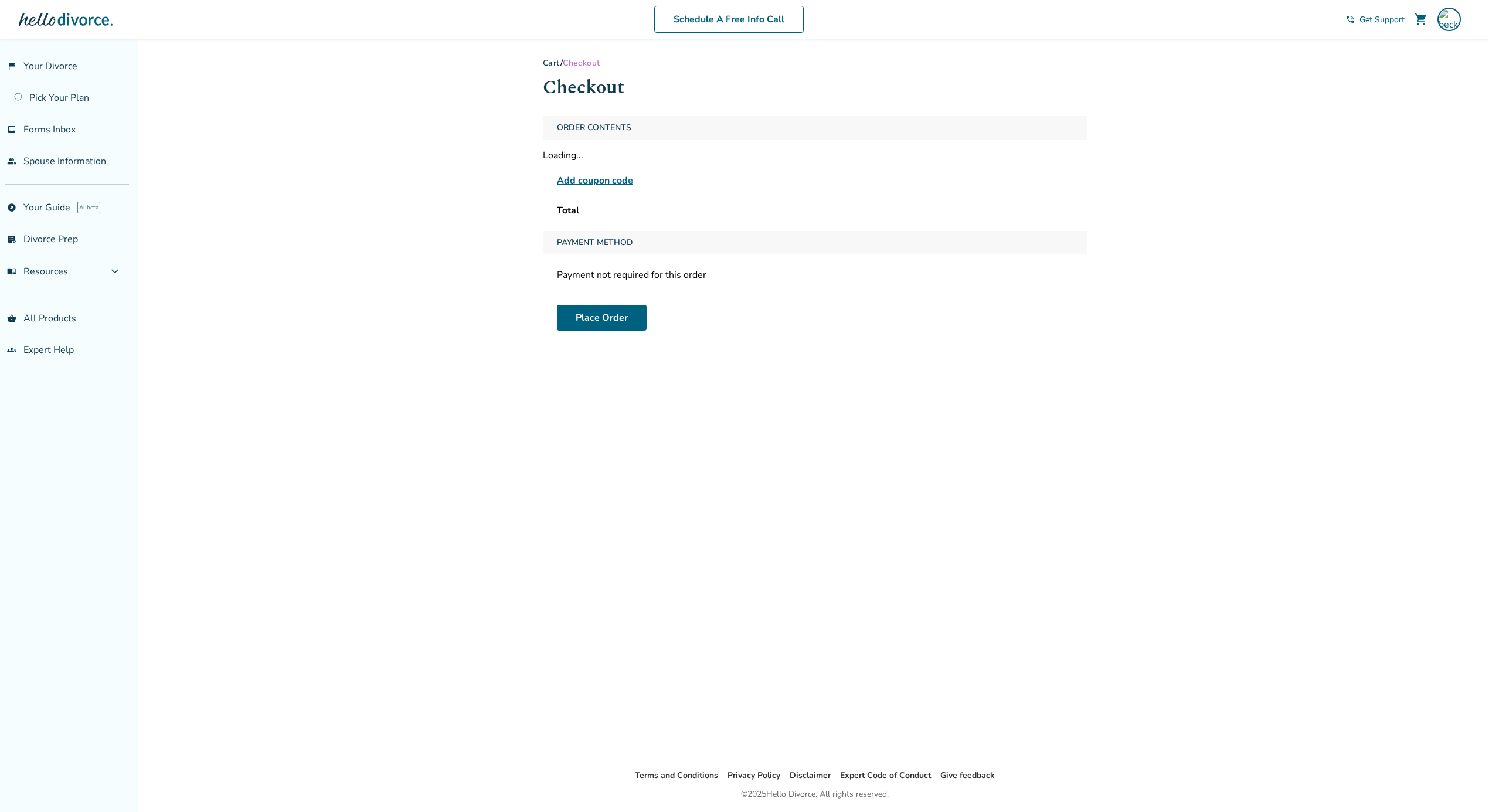
click at [593, 175] on span "Add coupon code" at bounding box center [594, 180] width 76 height 14
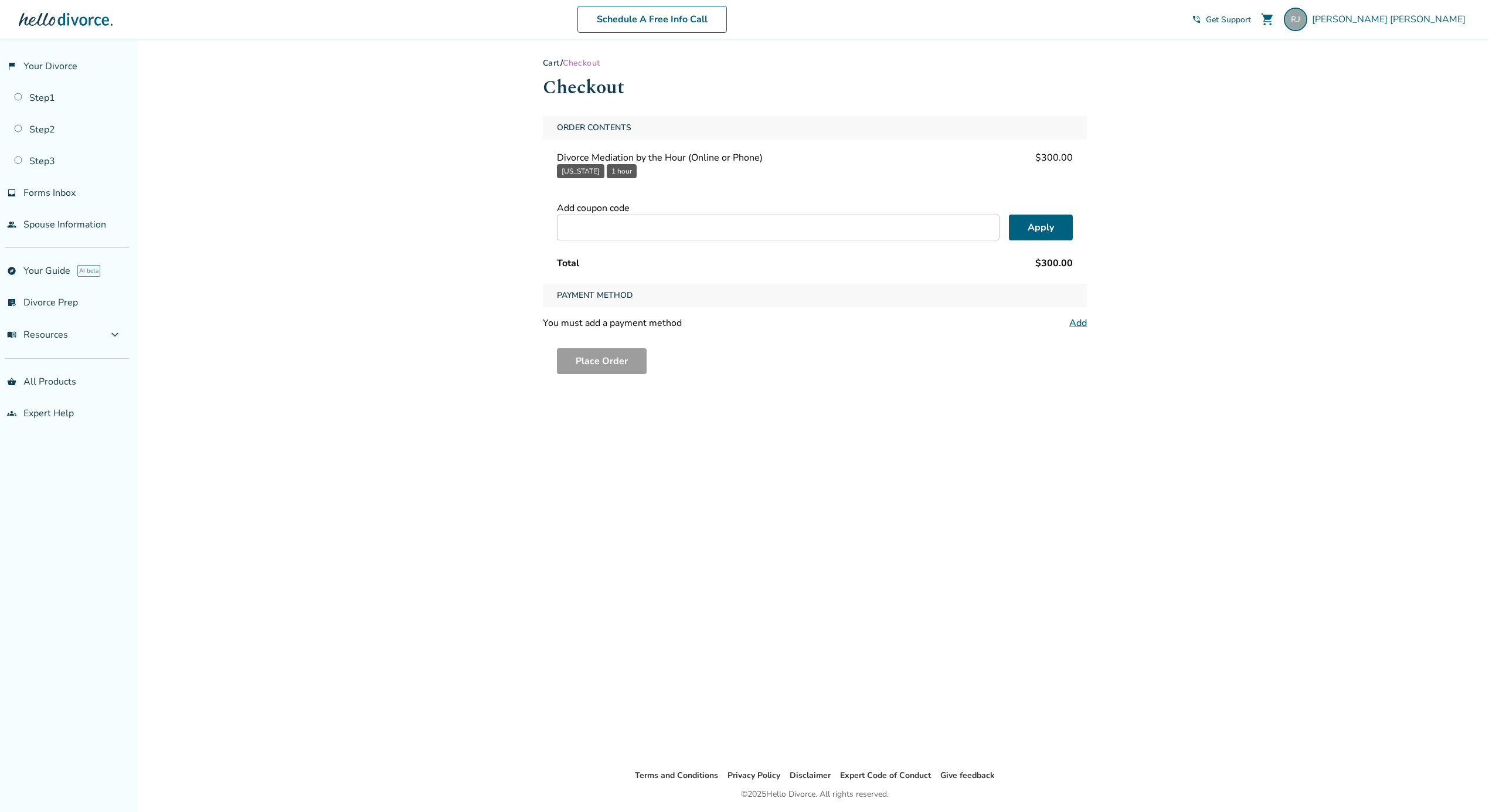
click at [653, 205] on div "Add coupon code" at bounding box center [814, 208] width 516 height 13
click at [651, 235] on input "text" at bounding box center [778, 227] width 442 height 26
paste input "*******"
type input "*******"
click at [1068, 232] on button "Apply" at bounding box center [1041, 227] width 64 height 26
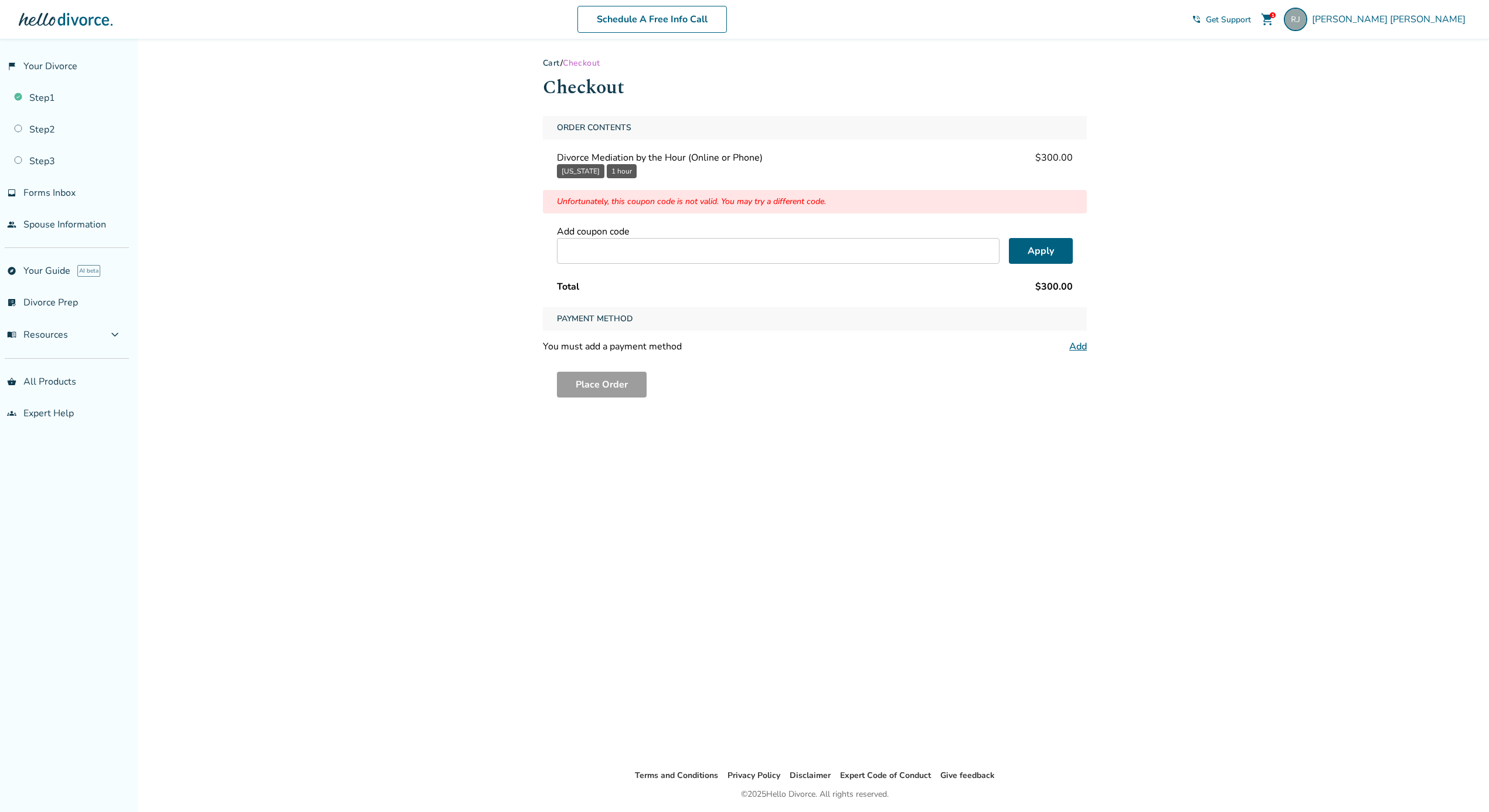
click at [1074, 346] on link "Add" at bounding box center [1079, 347] width 18 height 13
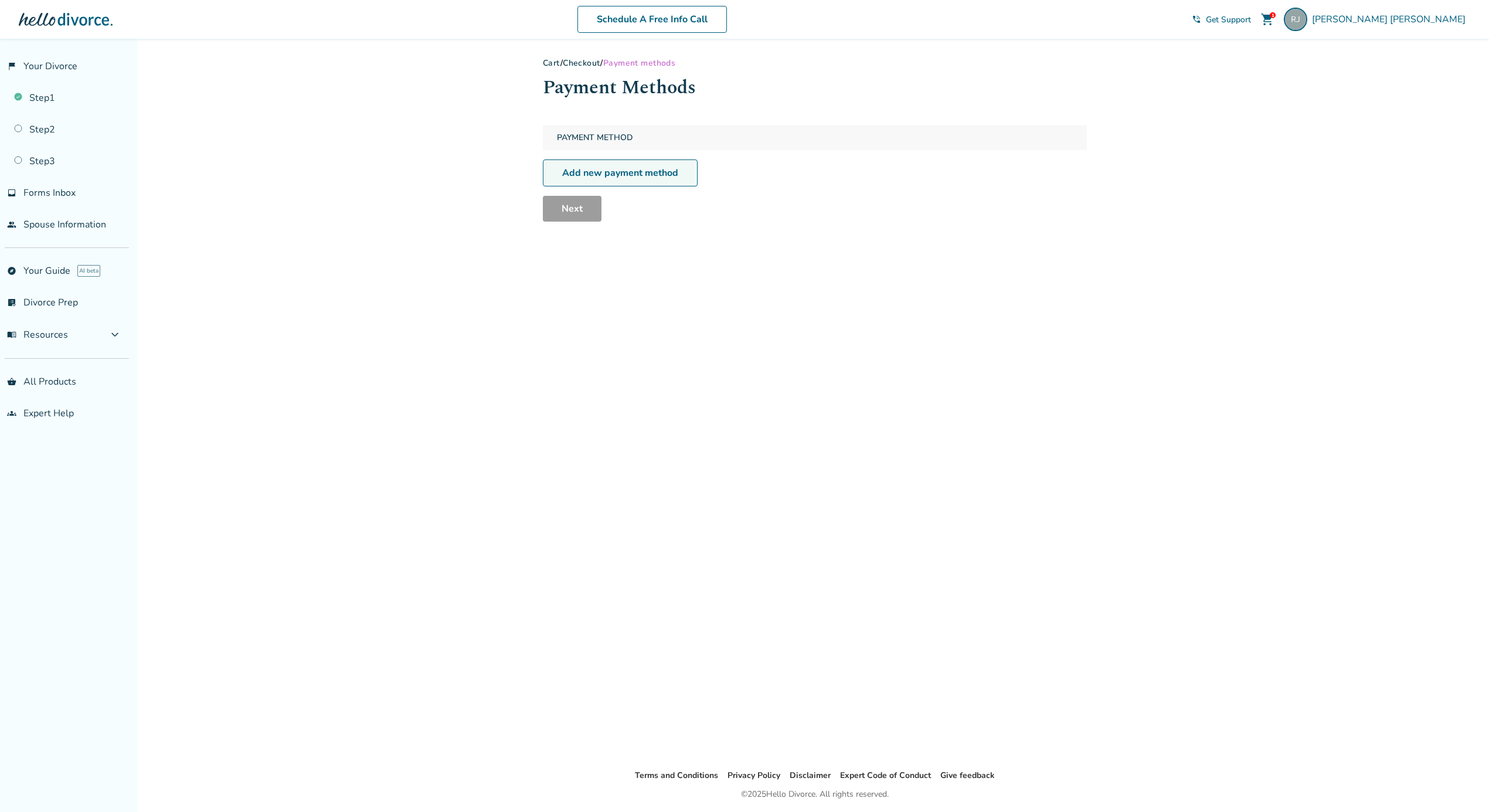
click at [606, 175] on link "Add new payment method" at bounding box center [620, 172] width 155 height 27
select select "**"
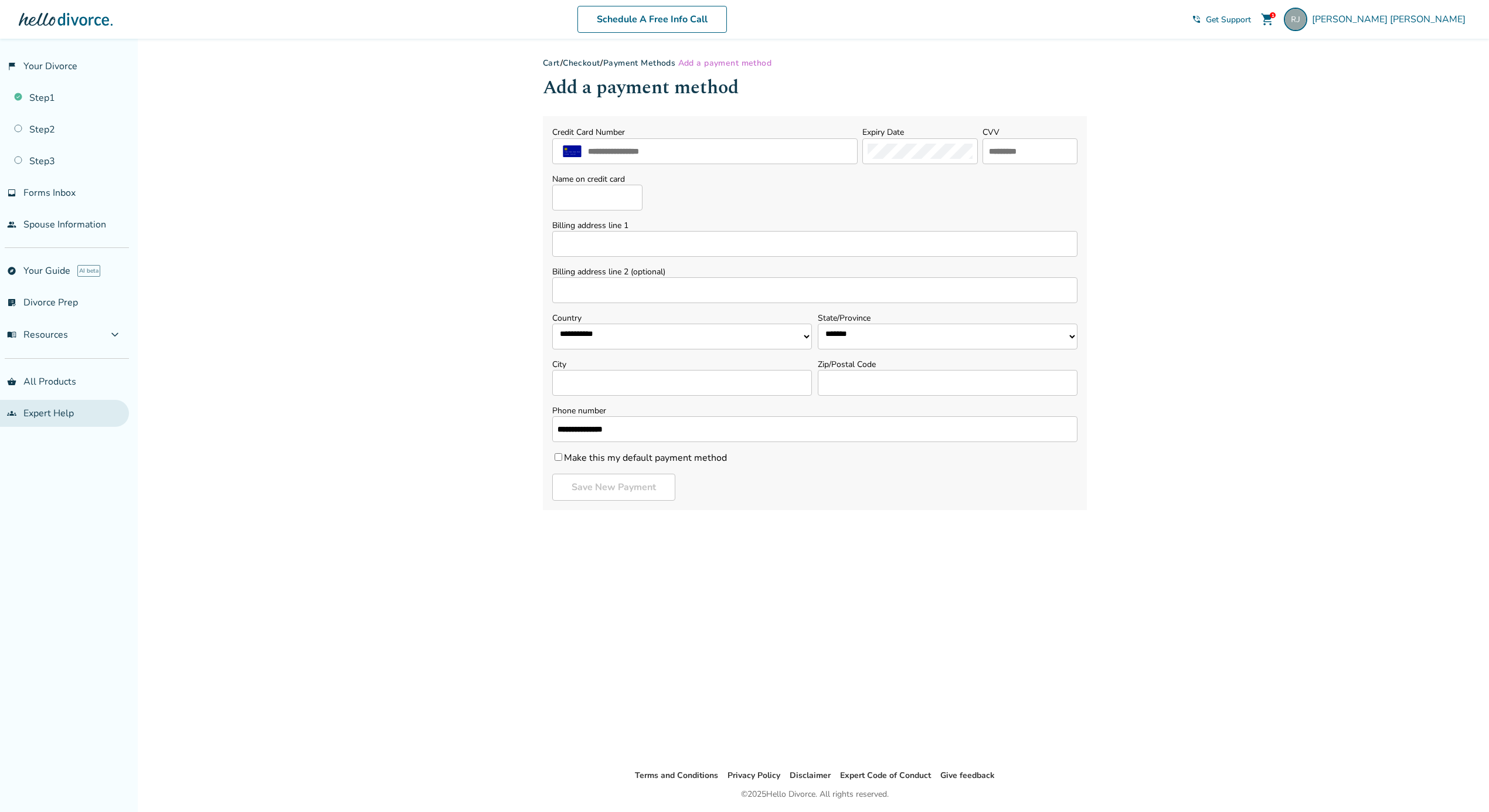
click at [38, 414] on link "groups Expert Help" at bounding box center [64, 413] width 129 height 27
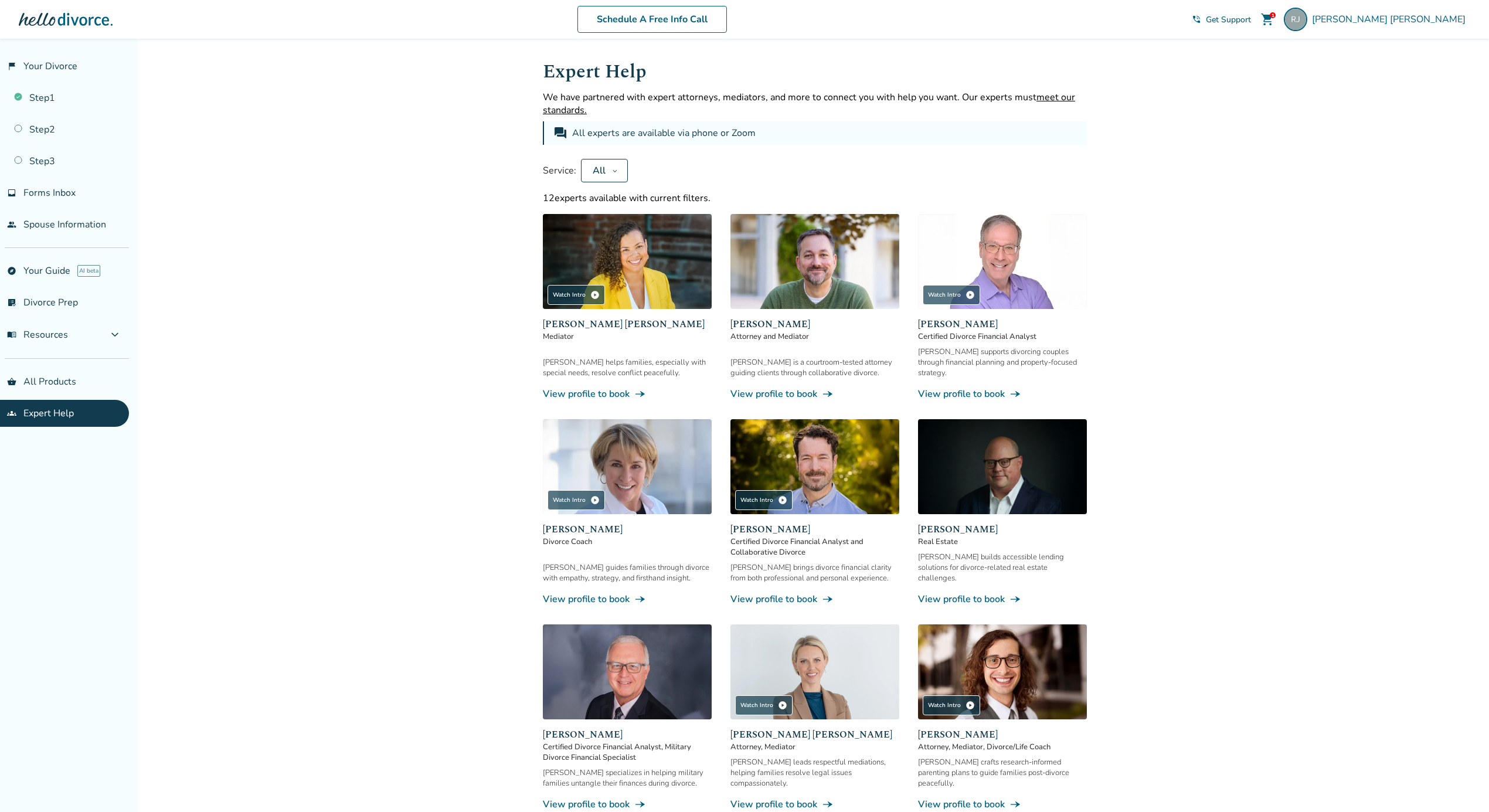
click at [1274, 14] on span "shopping_cart" at bounding box center [1268, 20] width 14 height 14
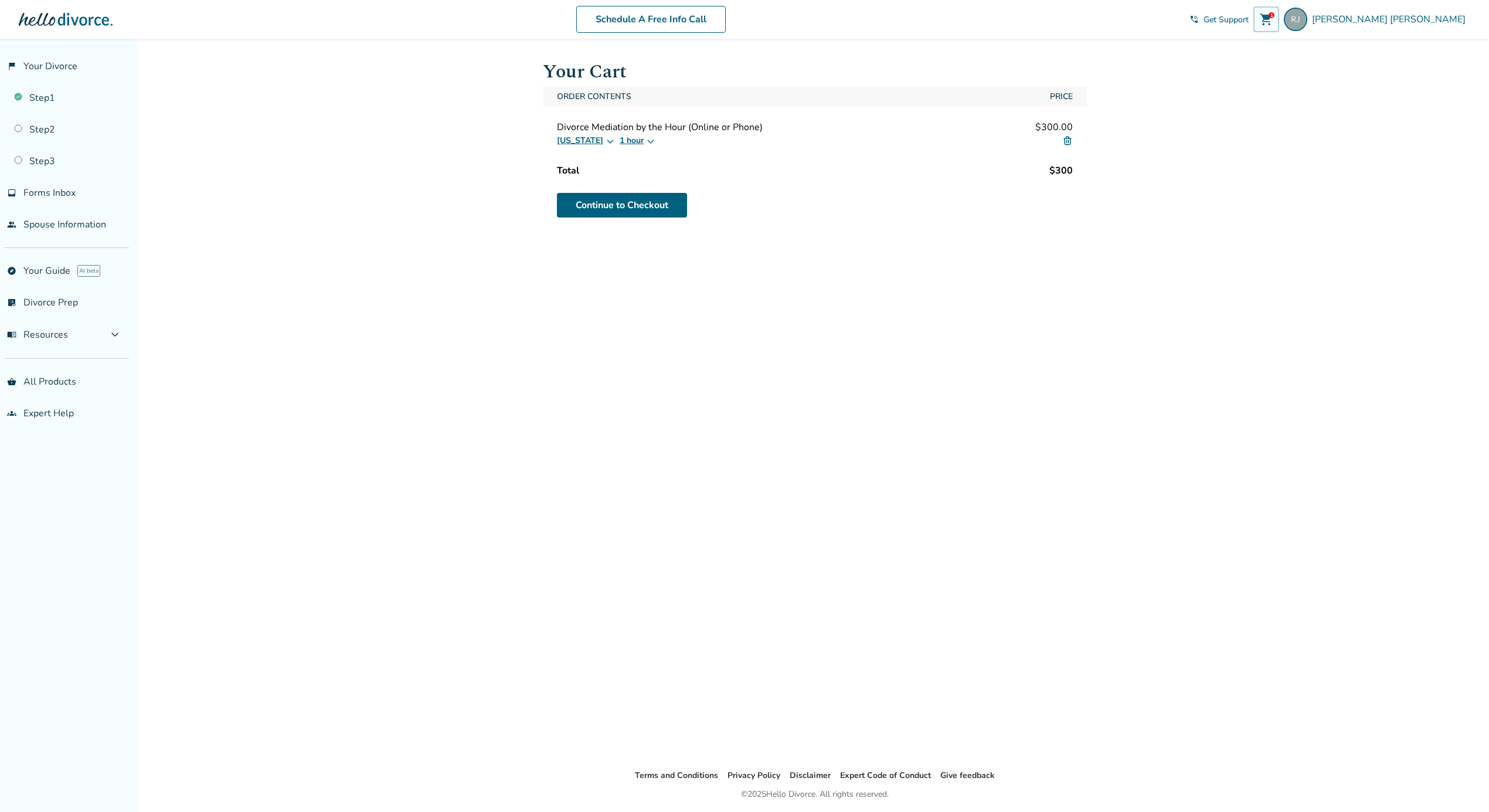
click at [1065, 136] on img at bounding box center [1068, 141] width 11 height 11
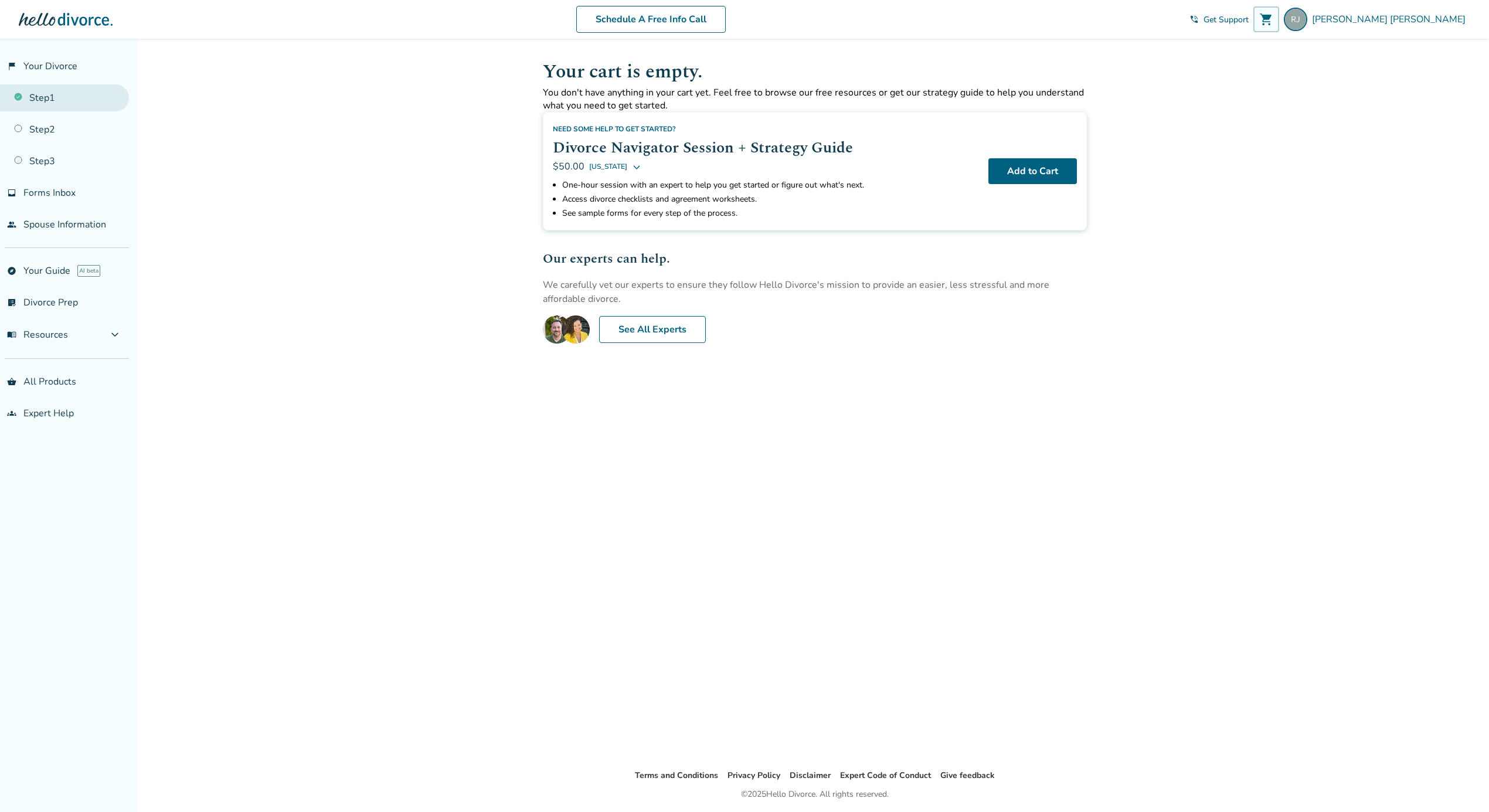
click at [41, 98] on link "Step 1" at bounding box center [64, 97] width 129 height 27
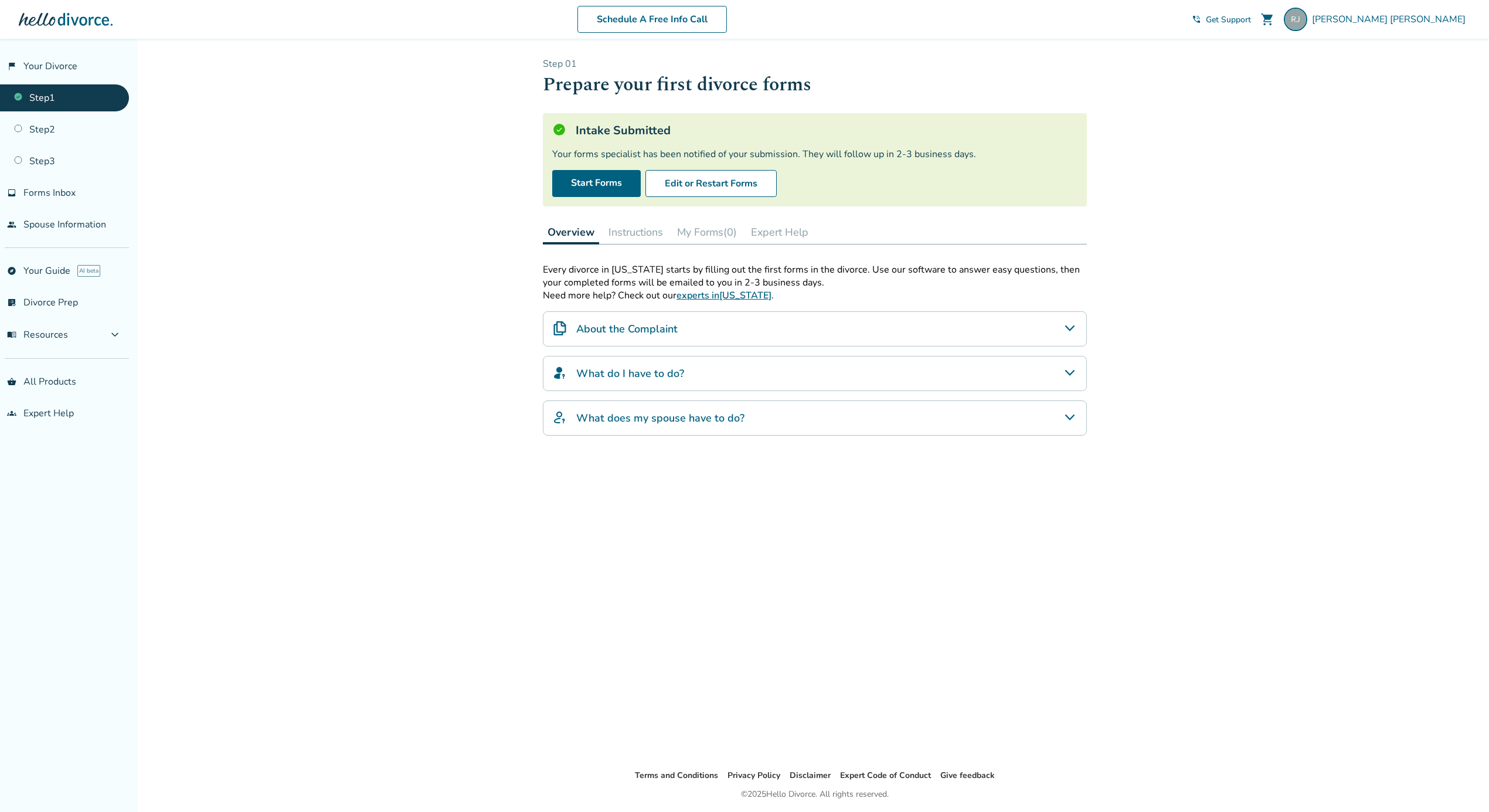
click at [15, 92] on link "Step 1" at bounding box center [64, 97] width 129 height 27
click at [29, 125] on link "Step 2" at bounding box center [64, 130] width 129 height 27
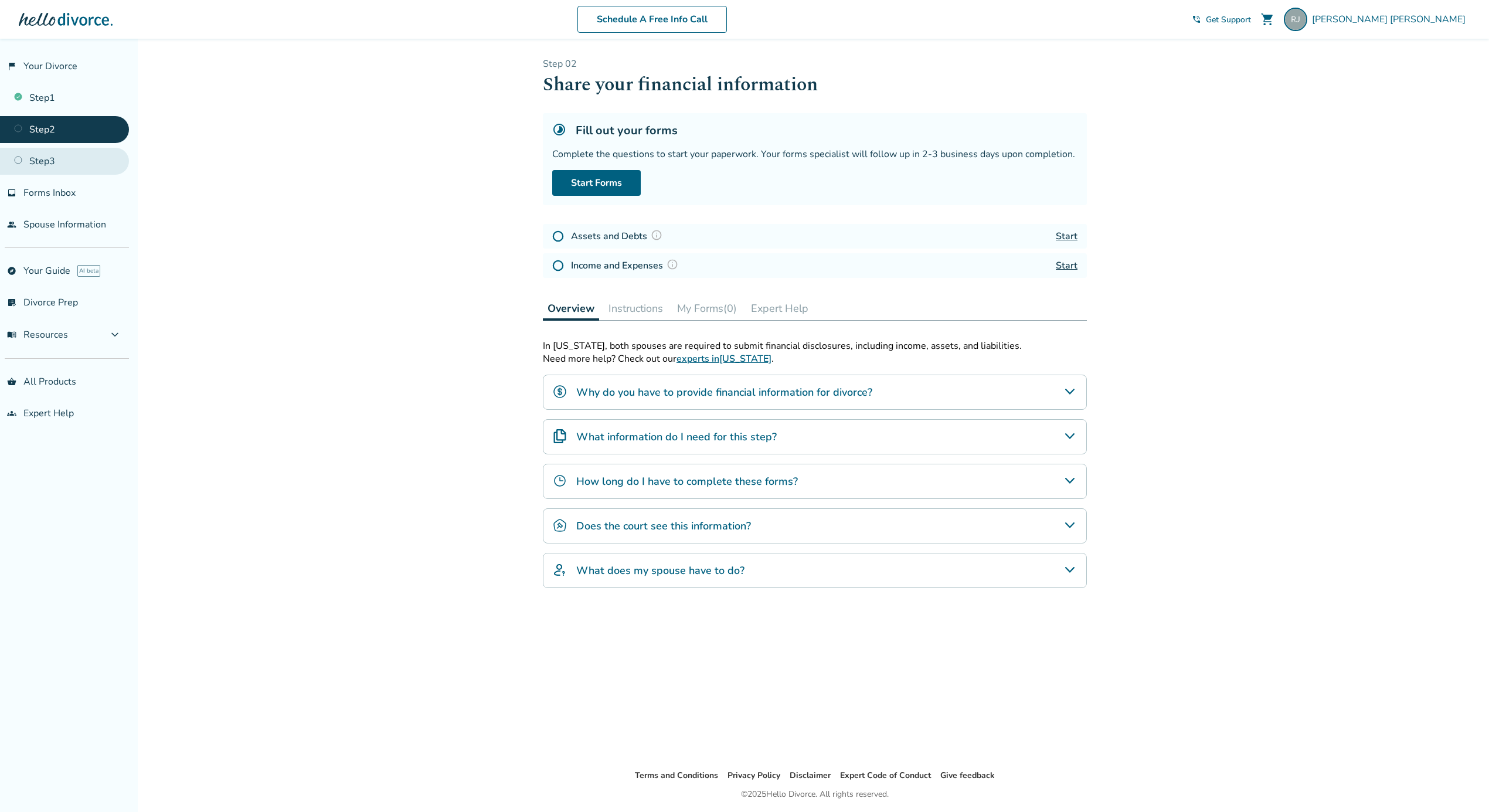
click at [49, 160] on link "Step 3" at bounding box center [64, 161] width 129 height 27
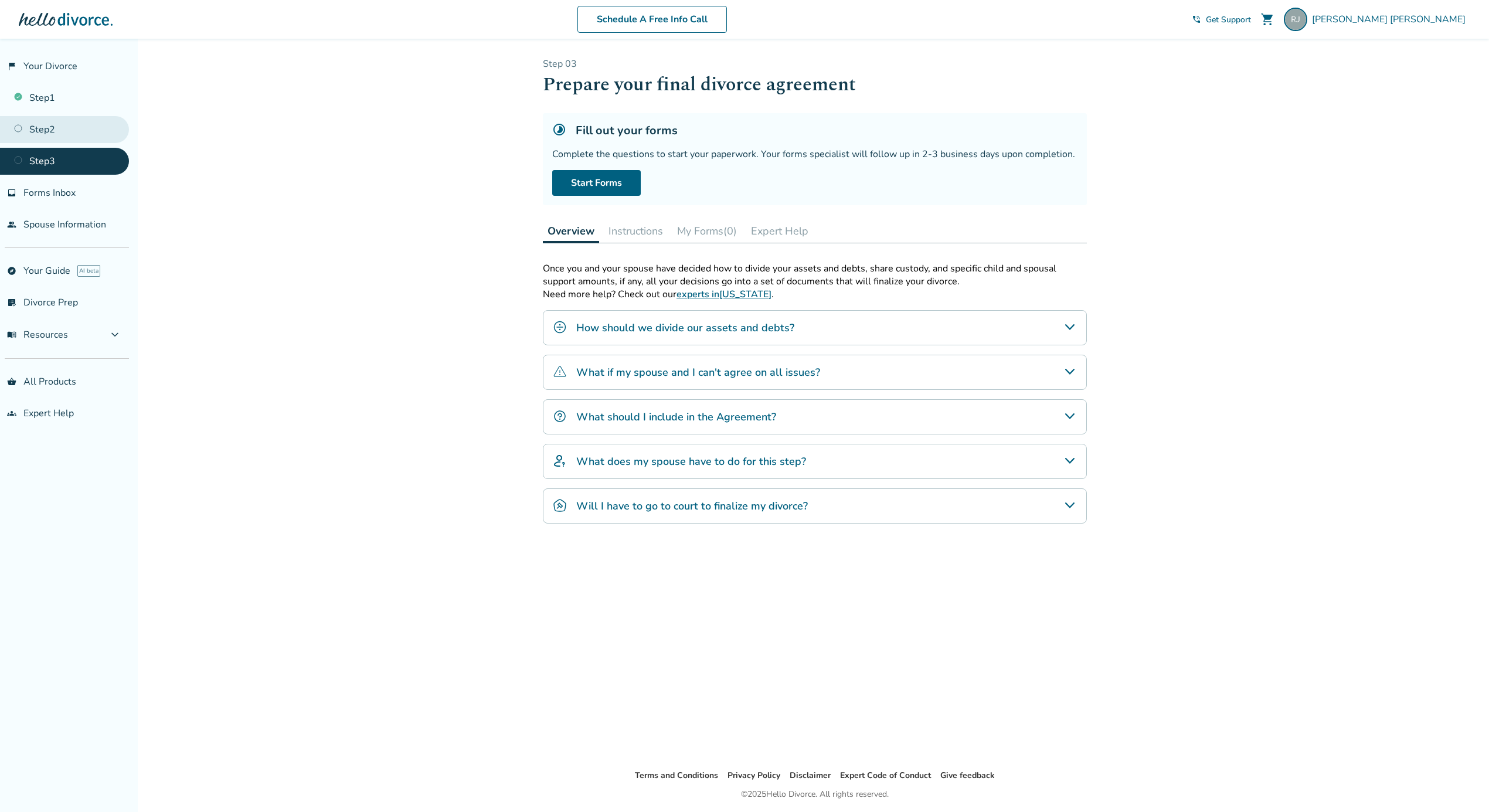
click at [50, 119] on link "Step 2" at bounding box center [64, 130] width 129 height 27
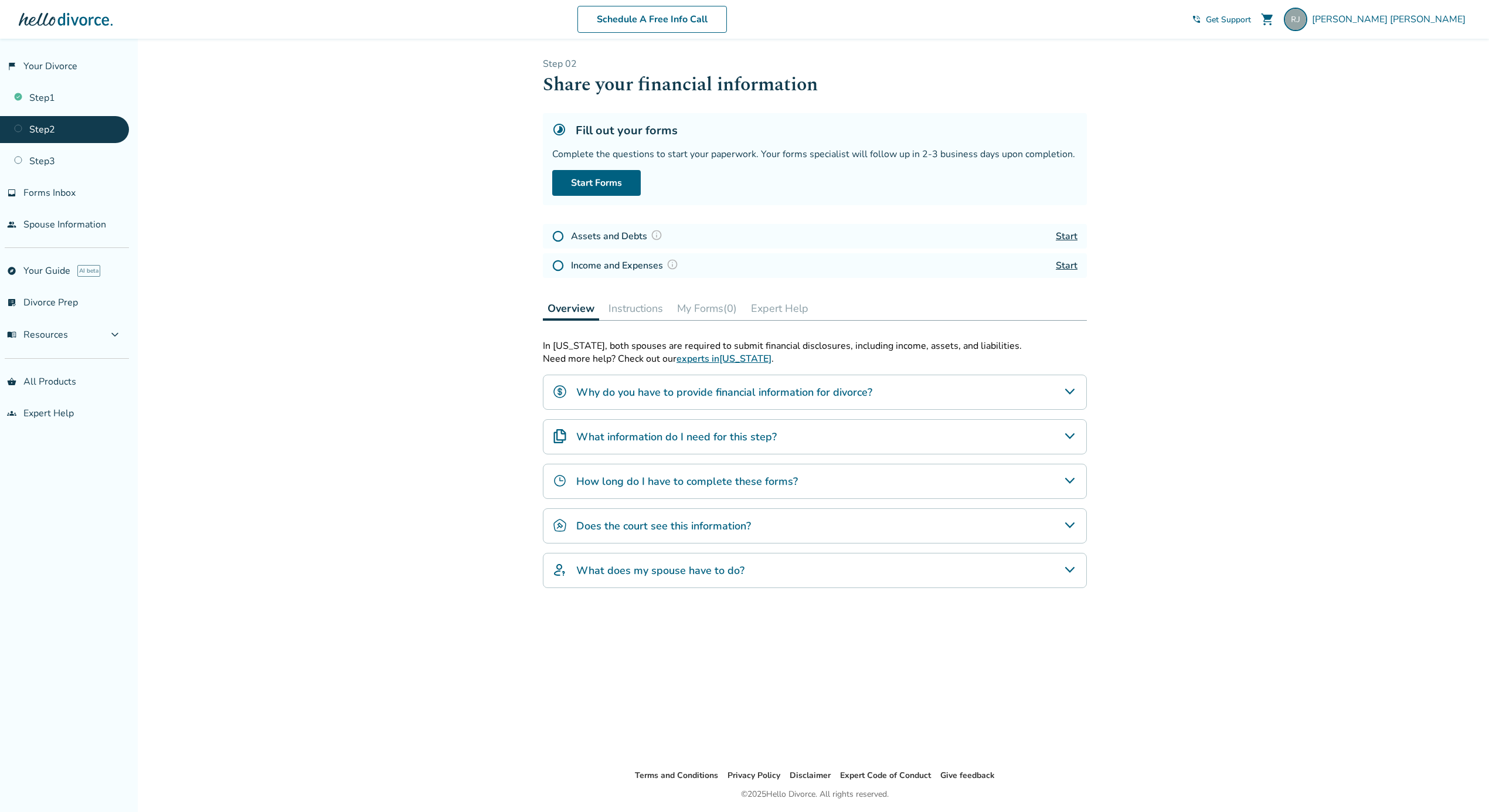
click at [1077, 432] on div "What information do I need for this step?" at bounding box center [815, 436] width 544 height 35
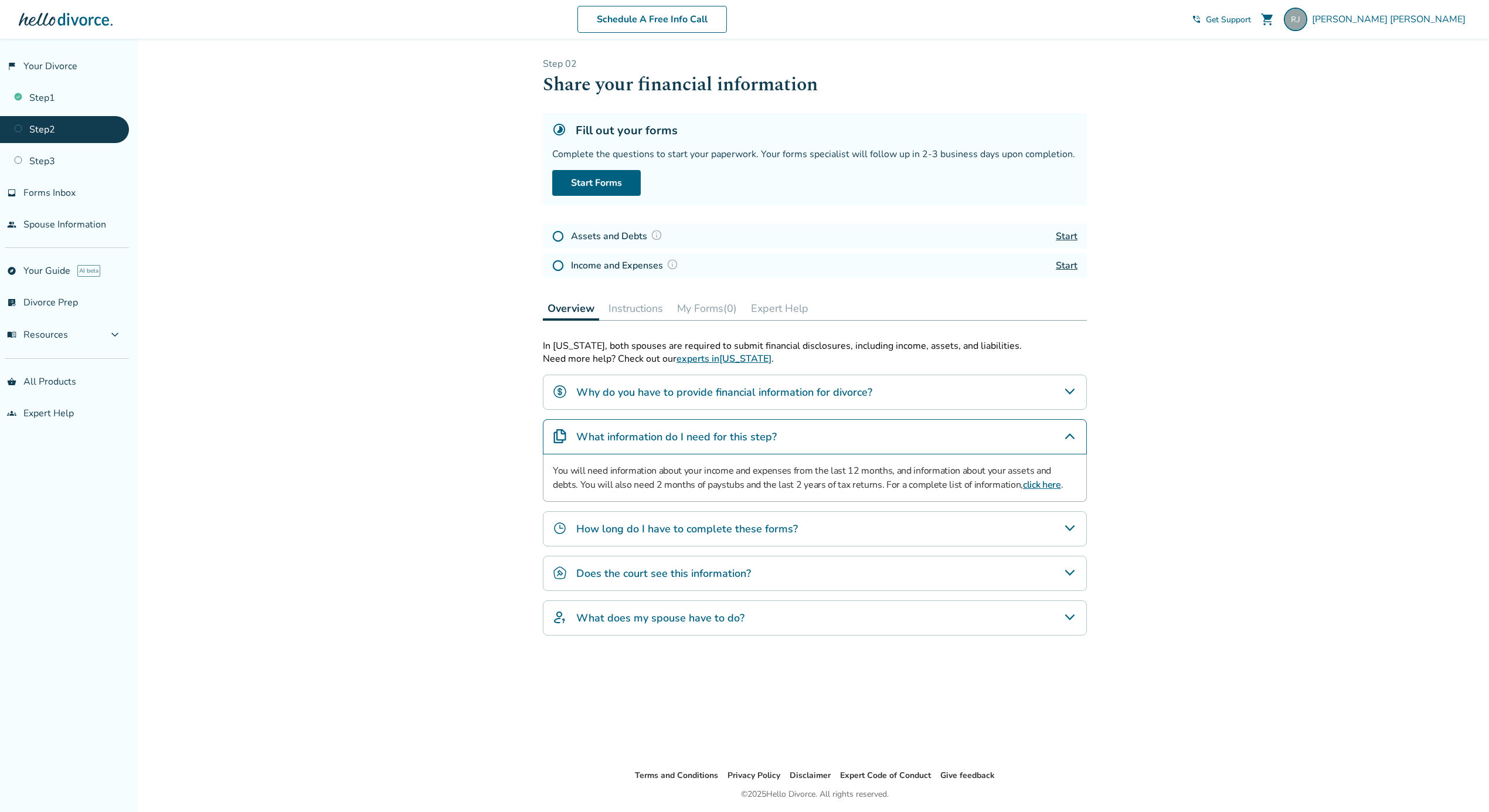
click at [1070, 430] on icon "What information do I need for this step?" at bounding box center [1070, 436] width 14 height 14
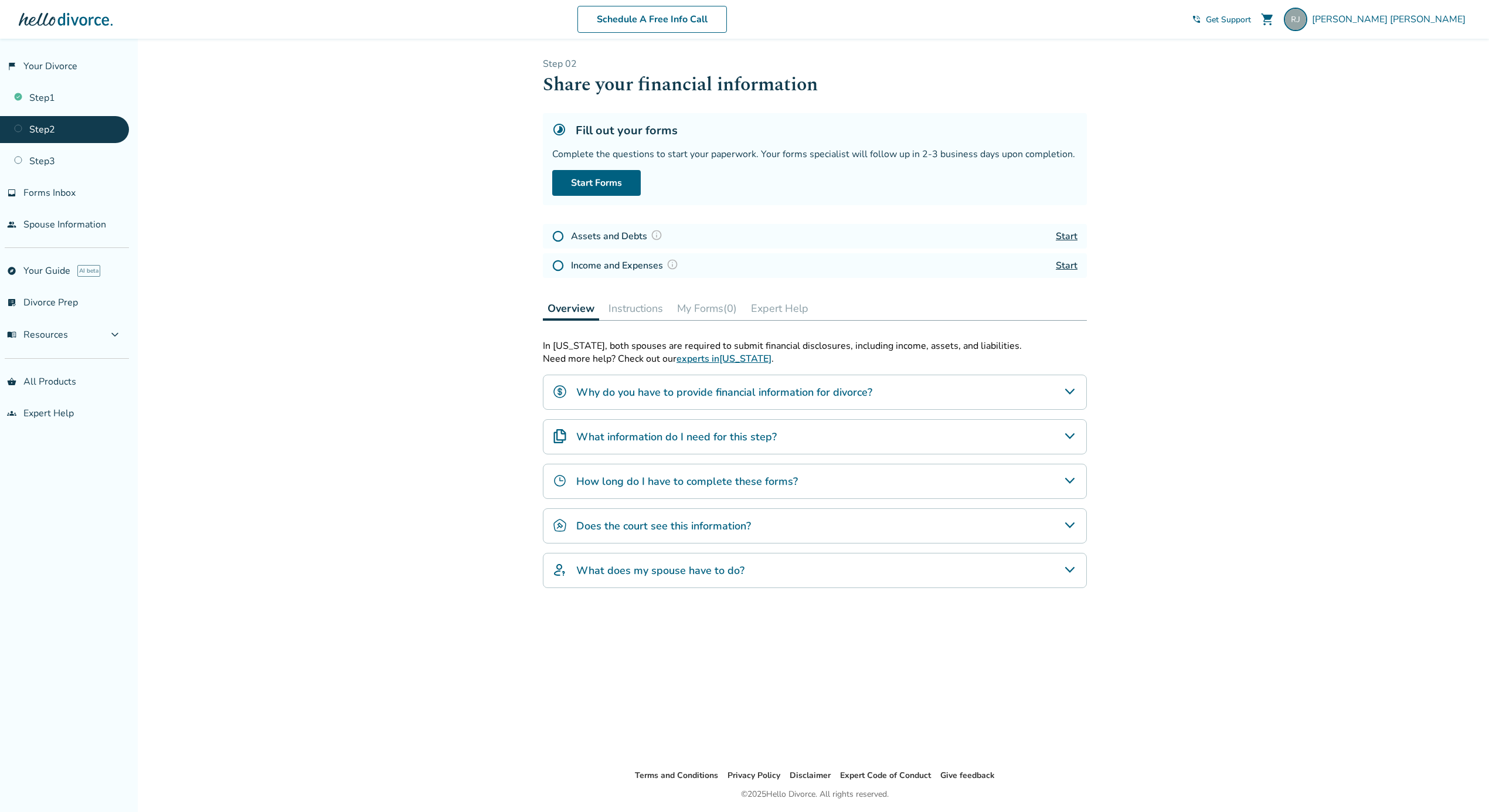
click at [297, 414] on div "Added to cart Step 0 2 Share your financial information Fill out your forms Com…" at bounding box center [744, 444] width 1489 height 812
